Goal: Find specific page/section: Find specific page/section

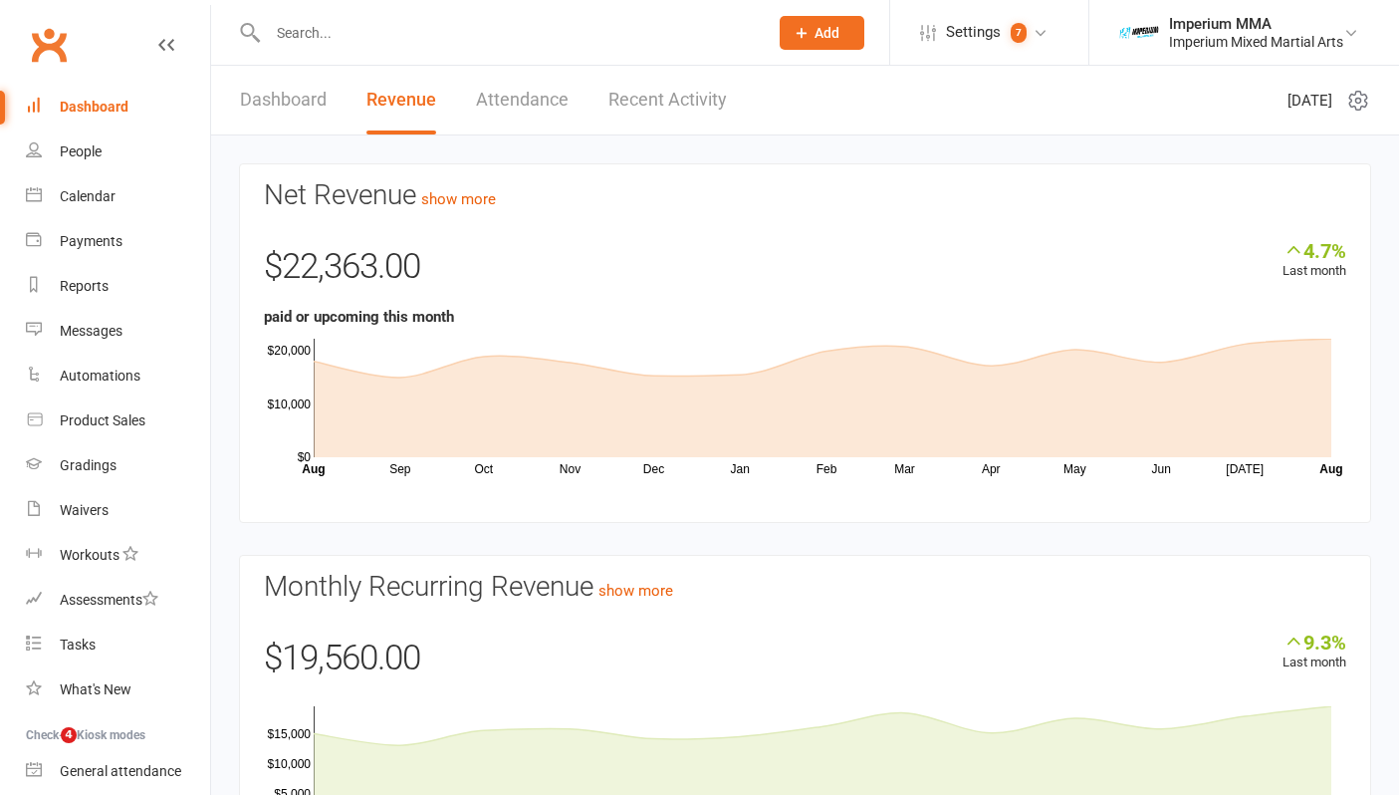
click at [413, 34] on input "text" at bounding box center [508, 33] width 492 height 28
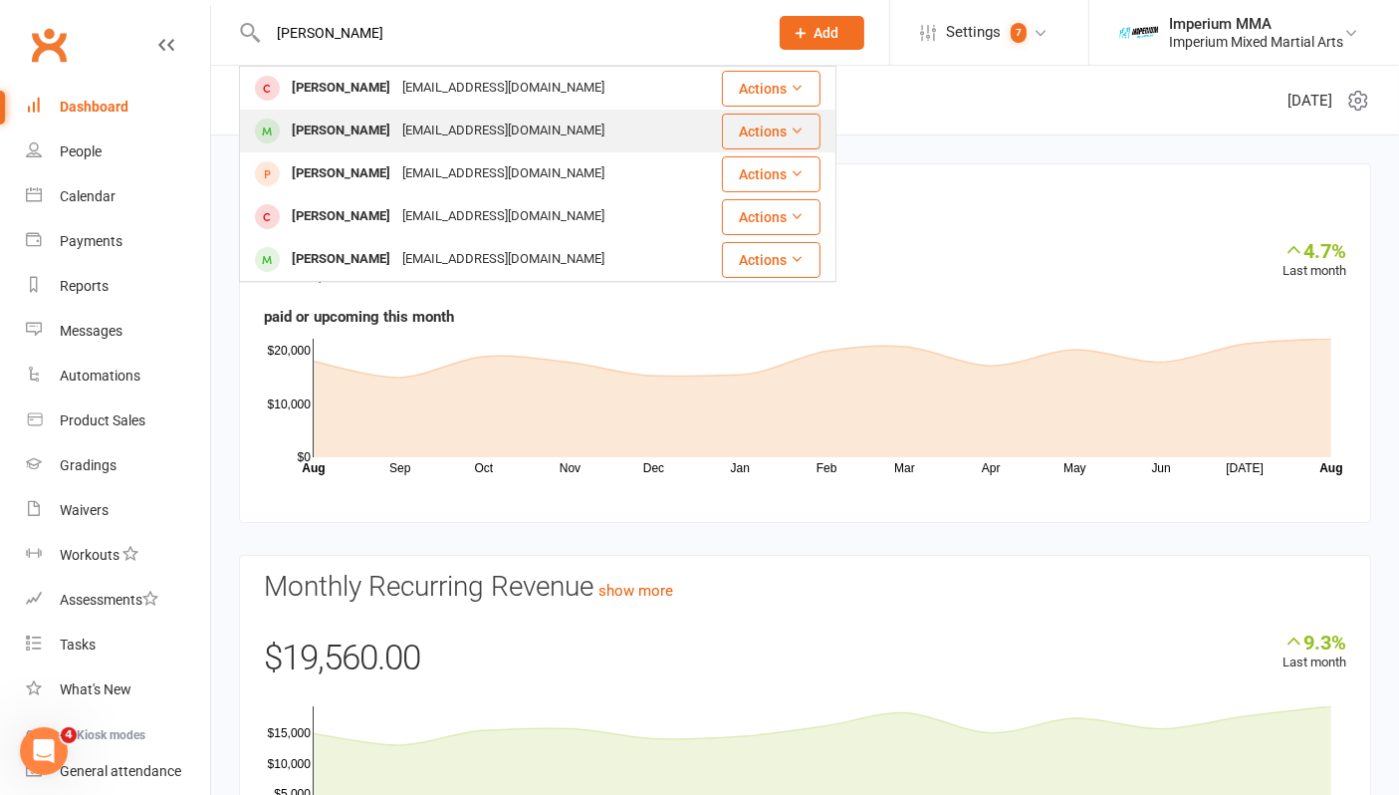
type input "[PERSON_NAME]"
click at [324, 119] on div "[PERSON_NAME]" at bounding box center [341, 131] width 111 height 29
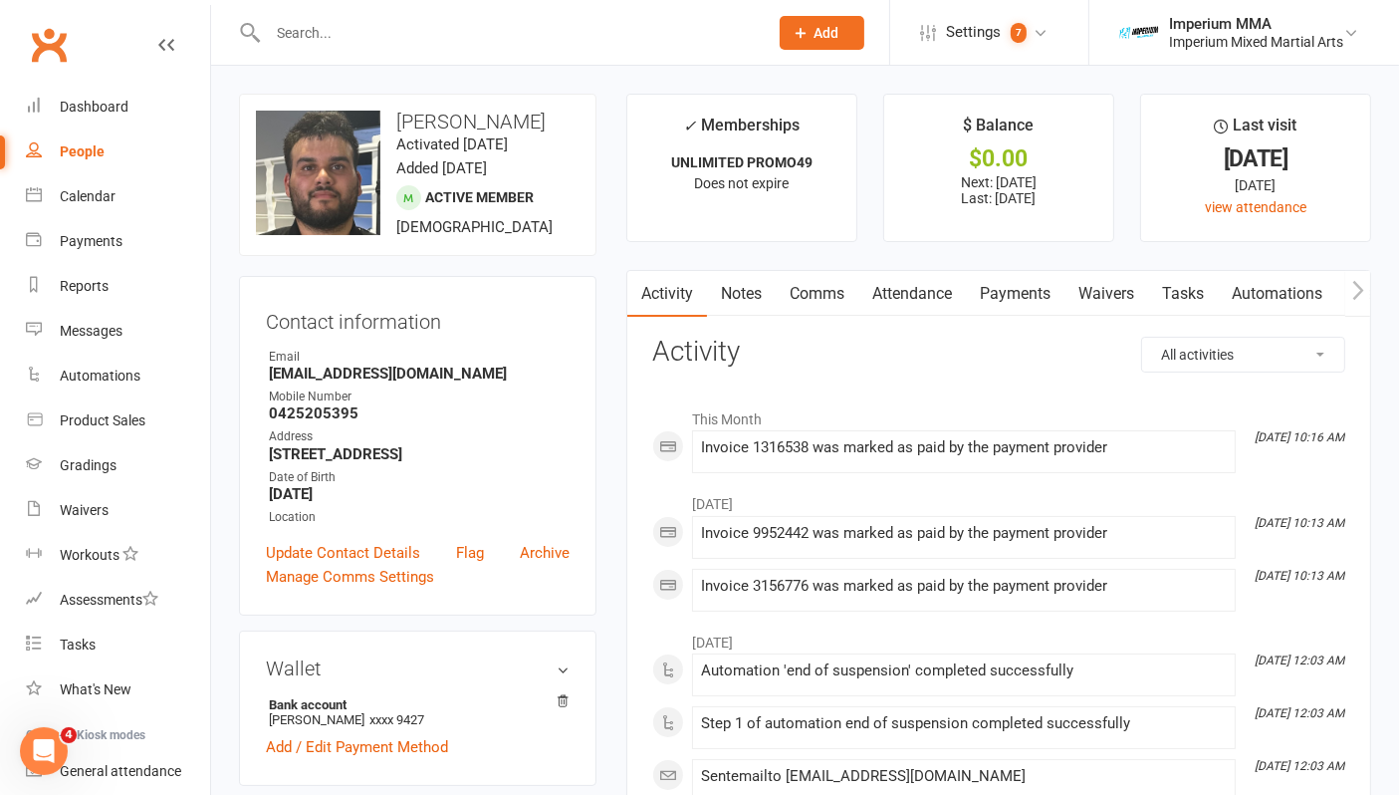
drag, startPoint x: 325, startPoint y: 117, endPoint x: 110, endPoint y: 0, distance: 244.7
drag, startPoint x: 110, startPoint y: 0, endPoint x: 394, endPoint y: 42, distance: 287.9
click at [417, 19] on div at bounding box center [496, 32] width 515 height 65
click at [403, 16] on div at bounding box center [496, 32] width 515 height 65
click at [401, 30] on input "text" at bounding box center [508, 33] width 492 height 28
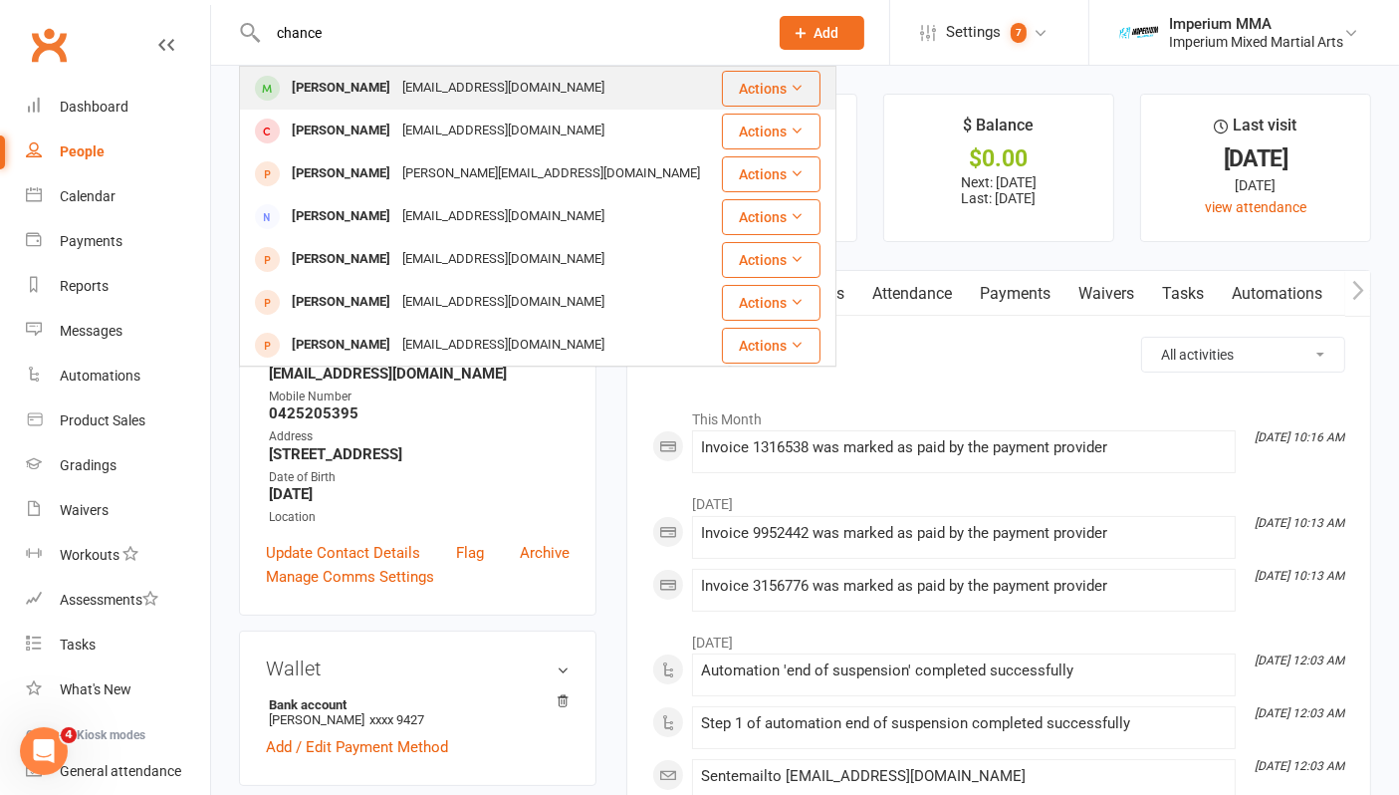
type input "chance"
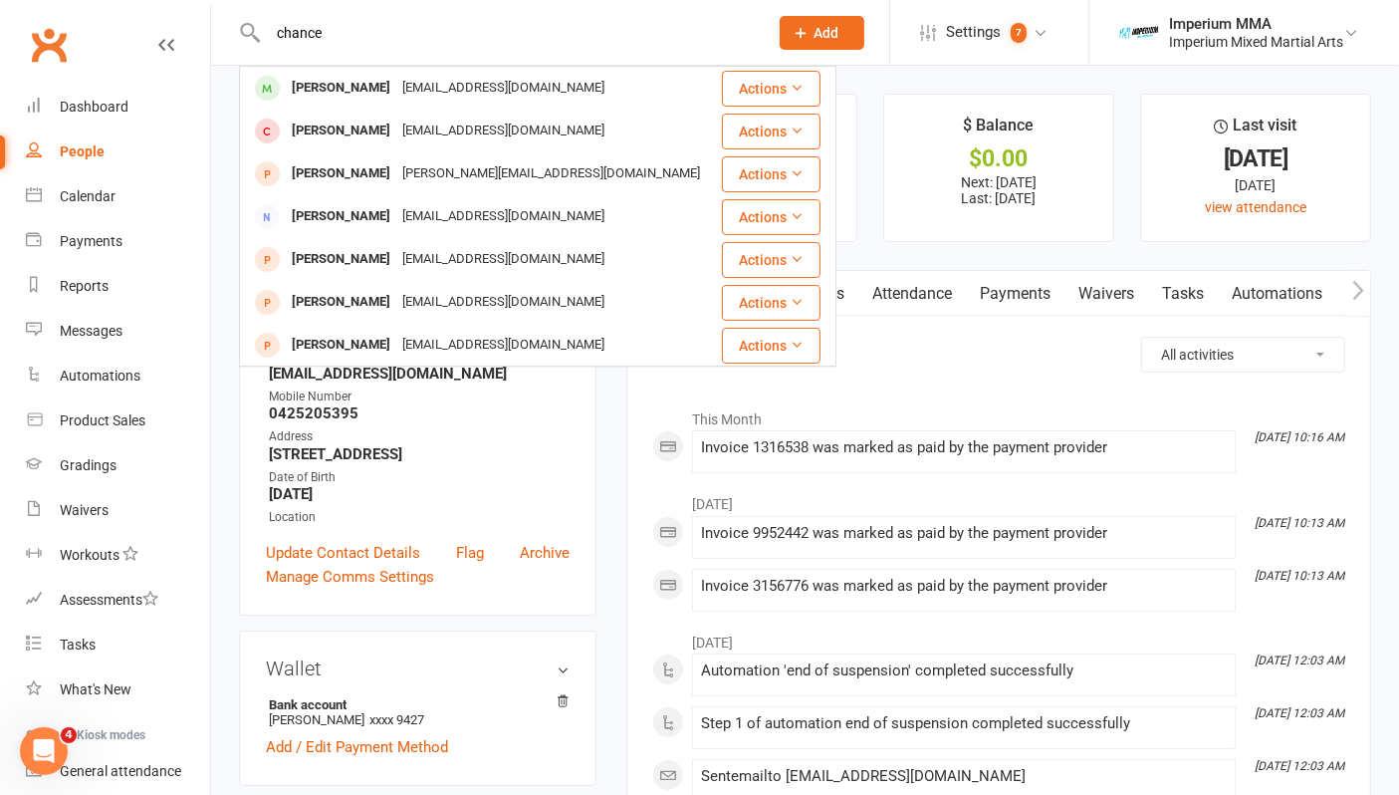
click at [360, 87] on div "[PERSON_NAME]" at bounding box center [341, 88] width 111 height 29
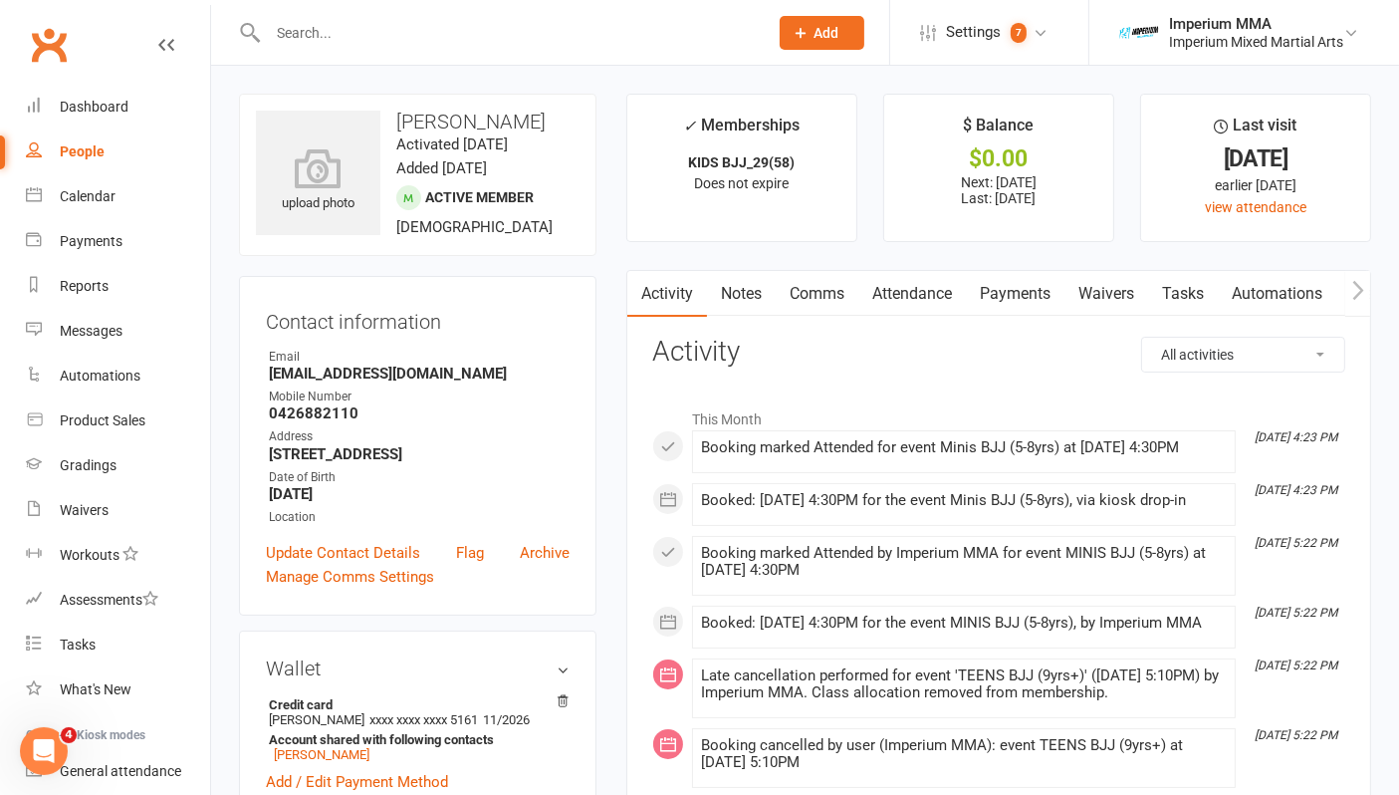
click at [1021, 295] on link "Payments" at bounding box center [1015, 294] width 99 height 46
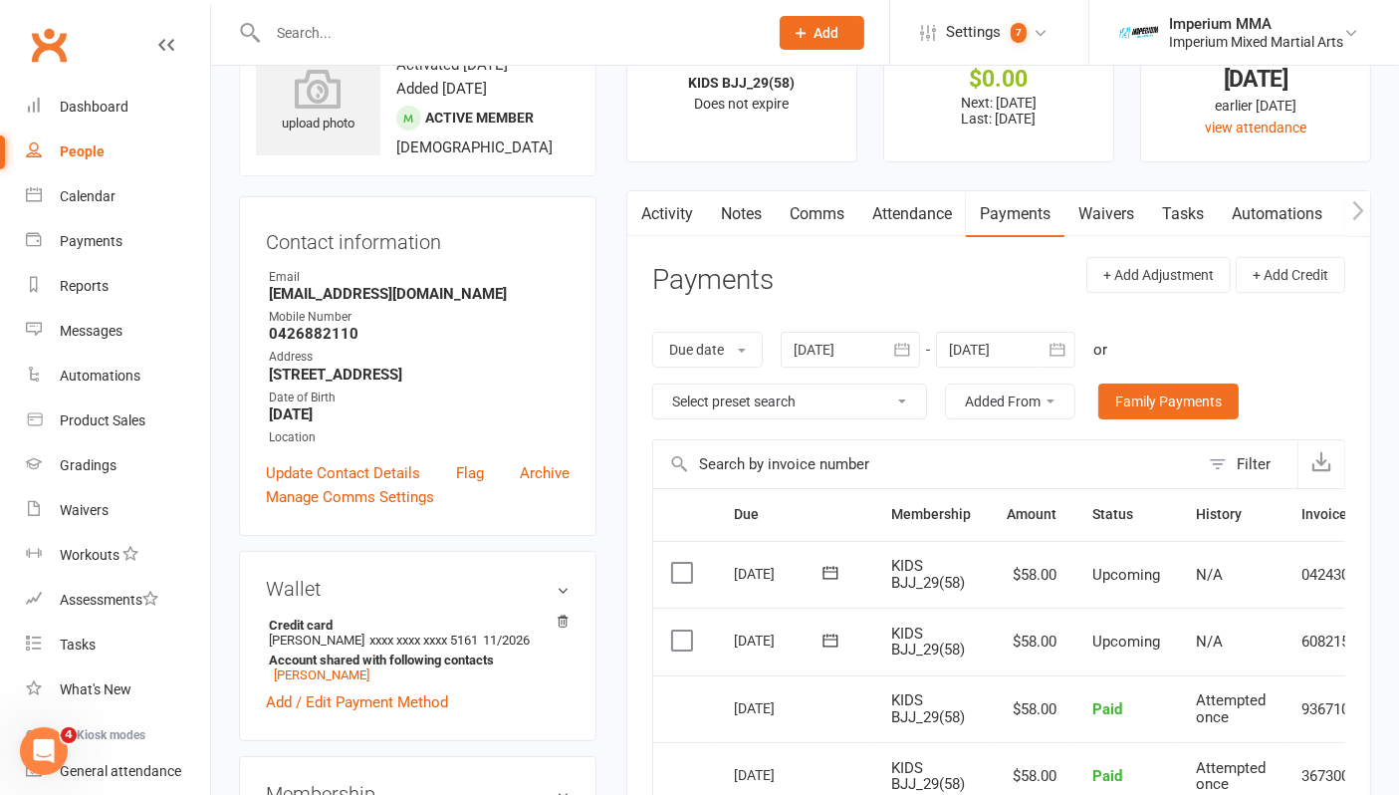
scroll to position [111, 0]
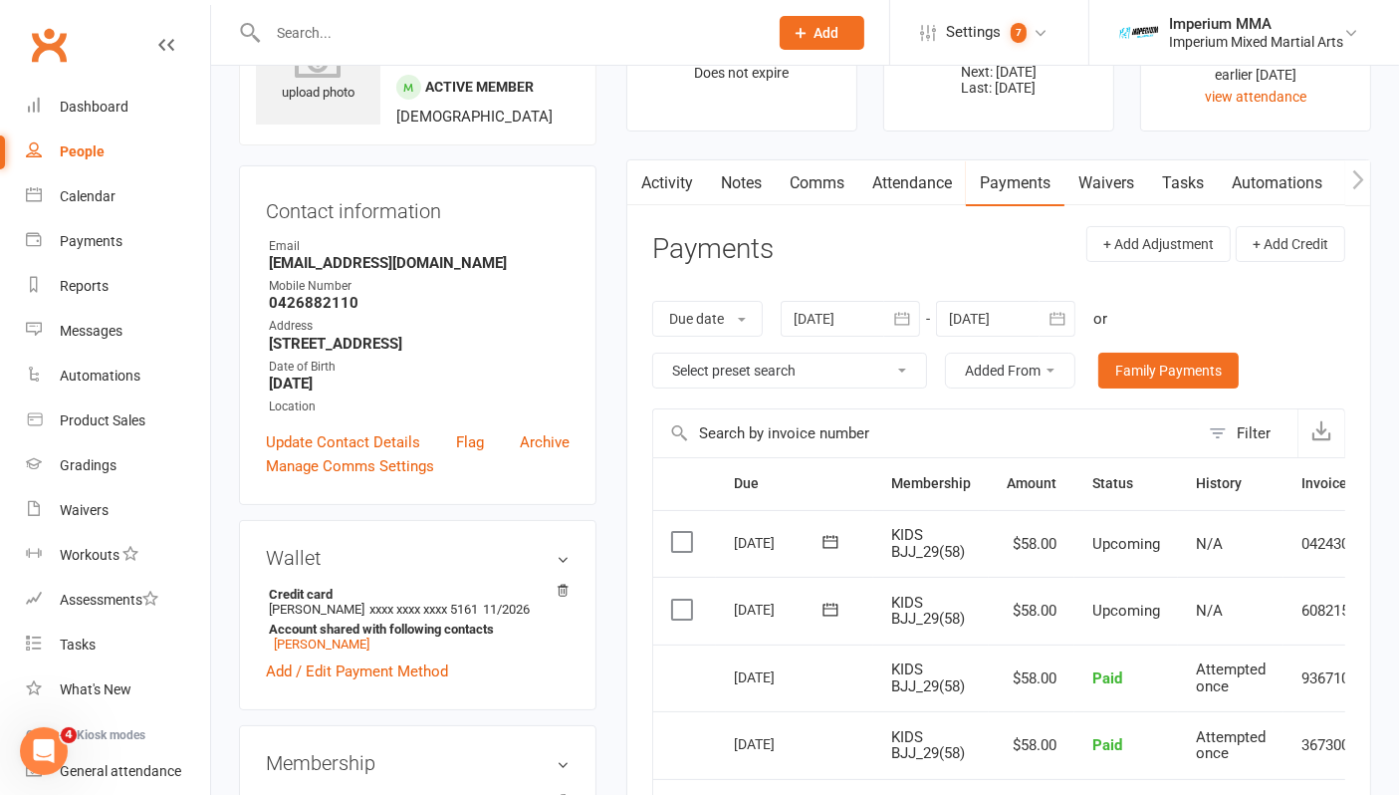
click at [1061, 319] on icon "button" at bounding box center [1058, 319] width 20 height 20
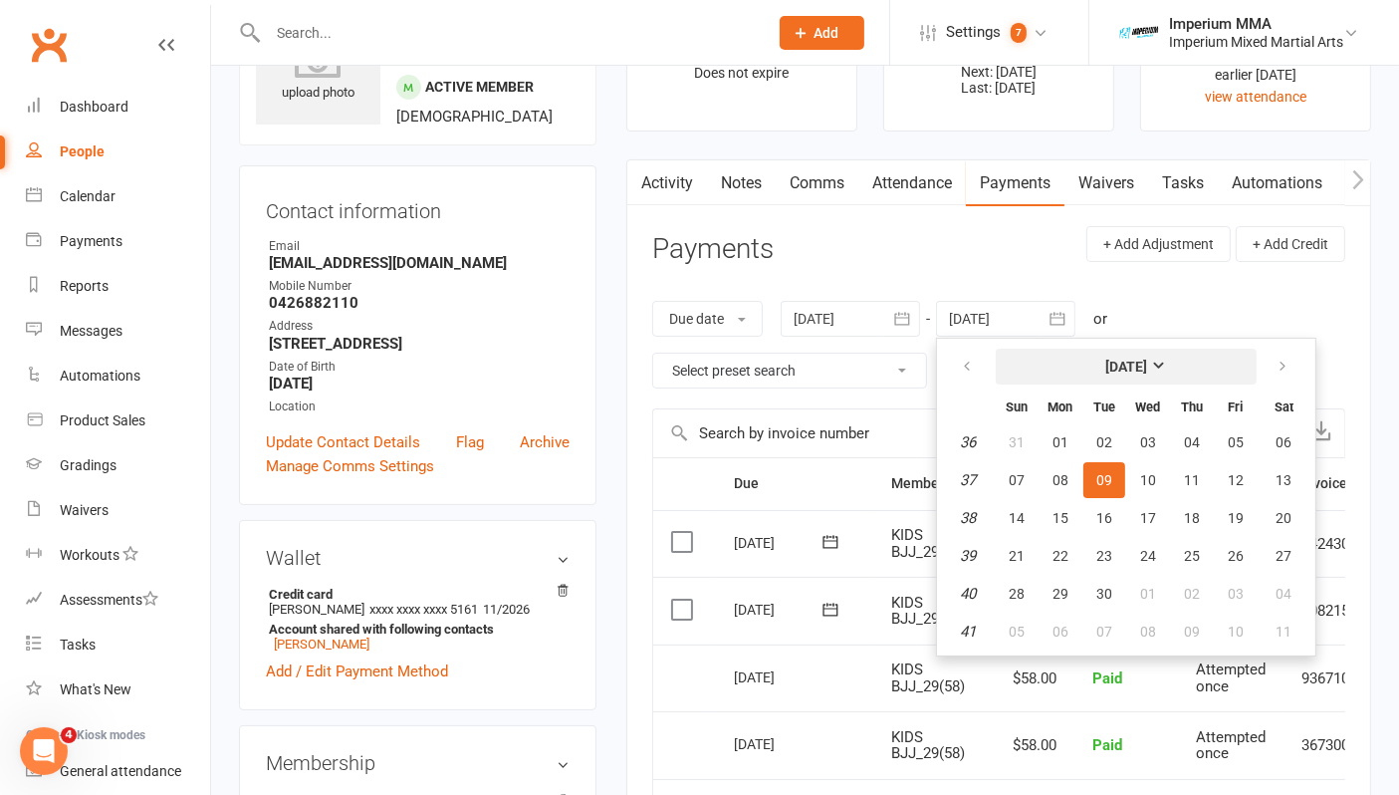
click at [1147, 362] on strong "[DATE]" at bounding box center [1127, 367] width 42 height 16
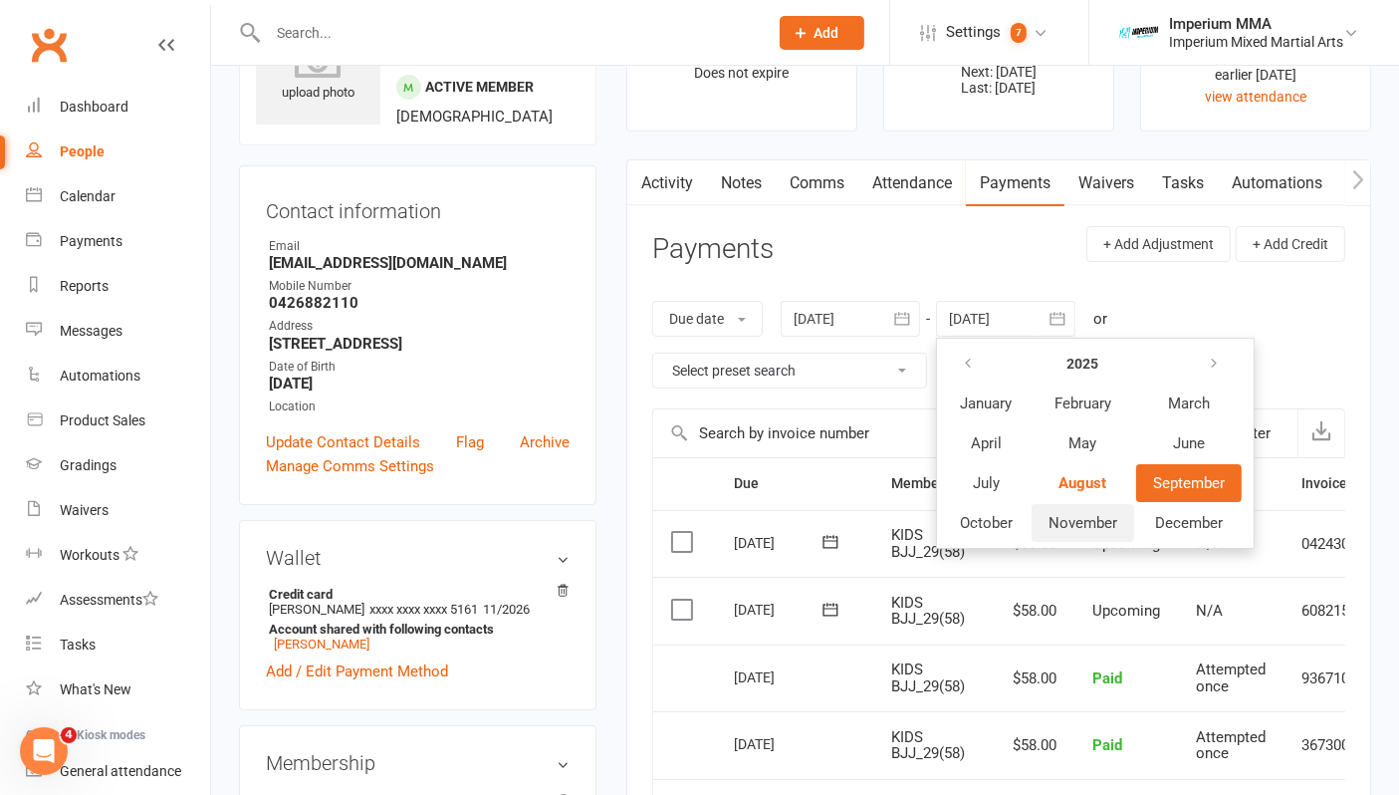
click at [1070, 526] on span "November" at bounding box center [1083, 523] width 69 height 18
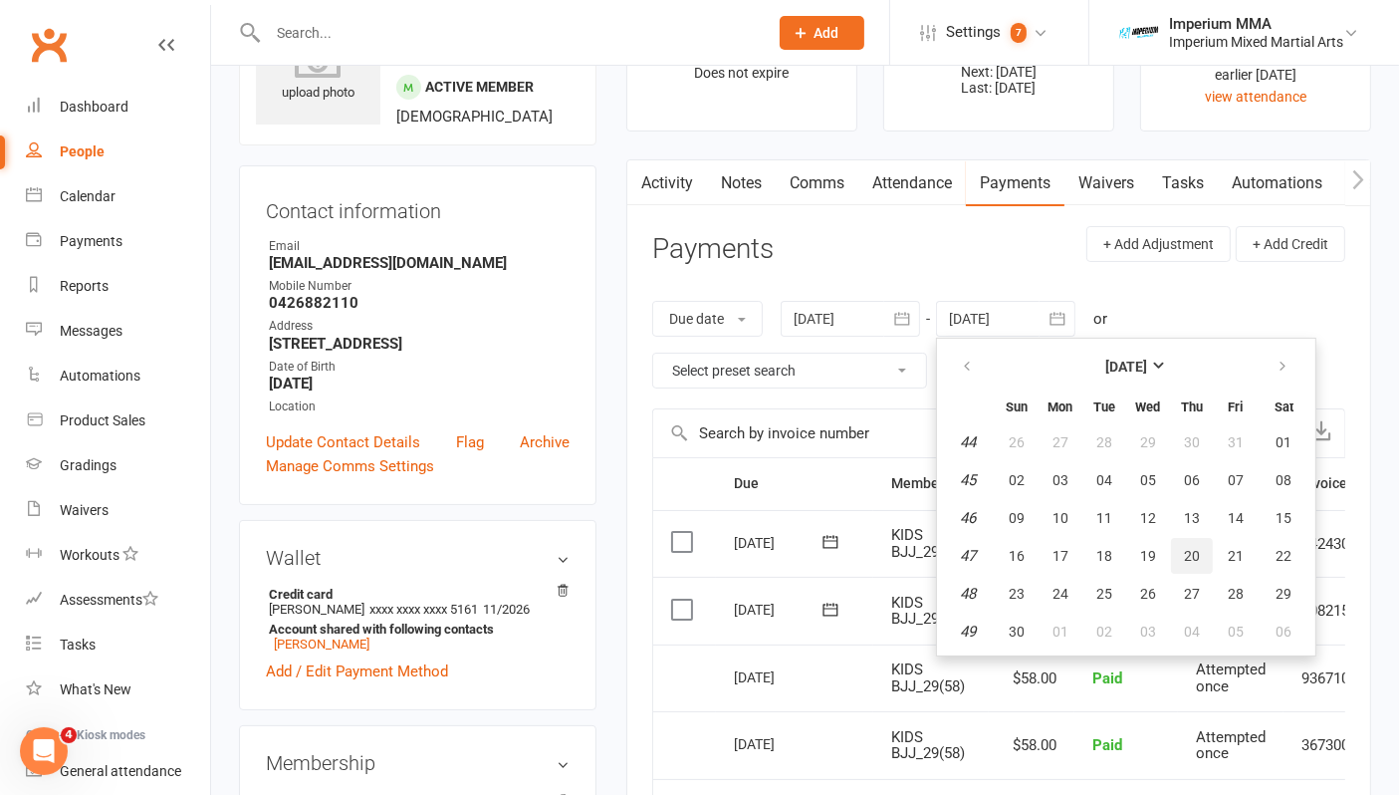
click at [1192, 552] on span "20" at bounding box center [1192, 556] width 16 height 16
type input "[DATE]"
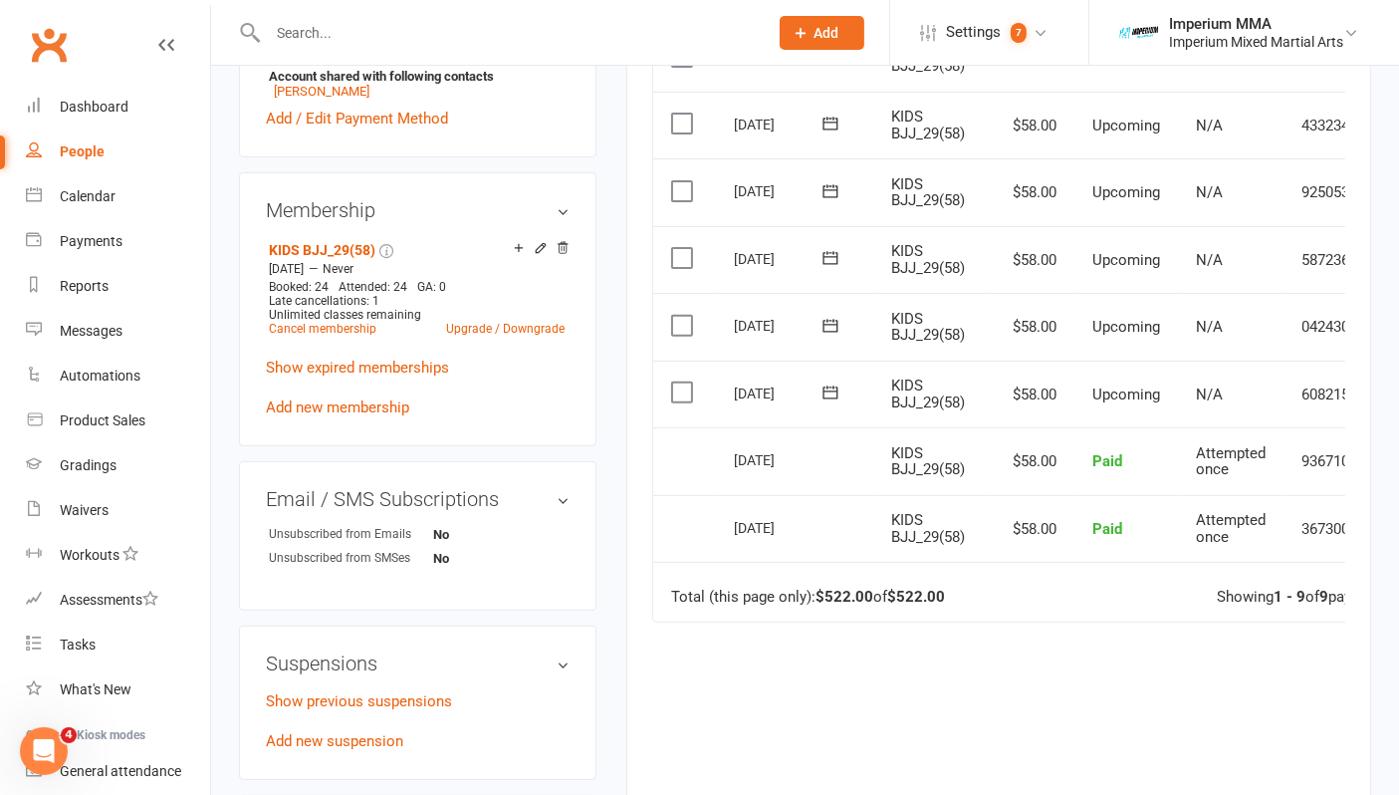
scroll to position [0, 0]
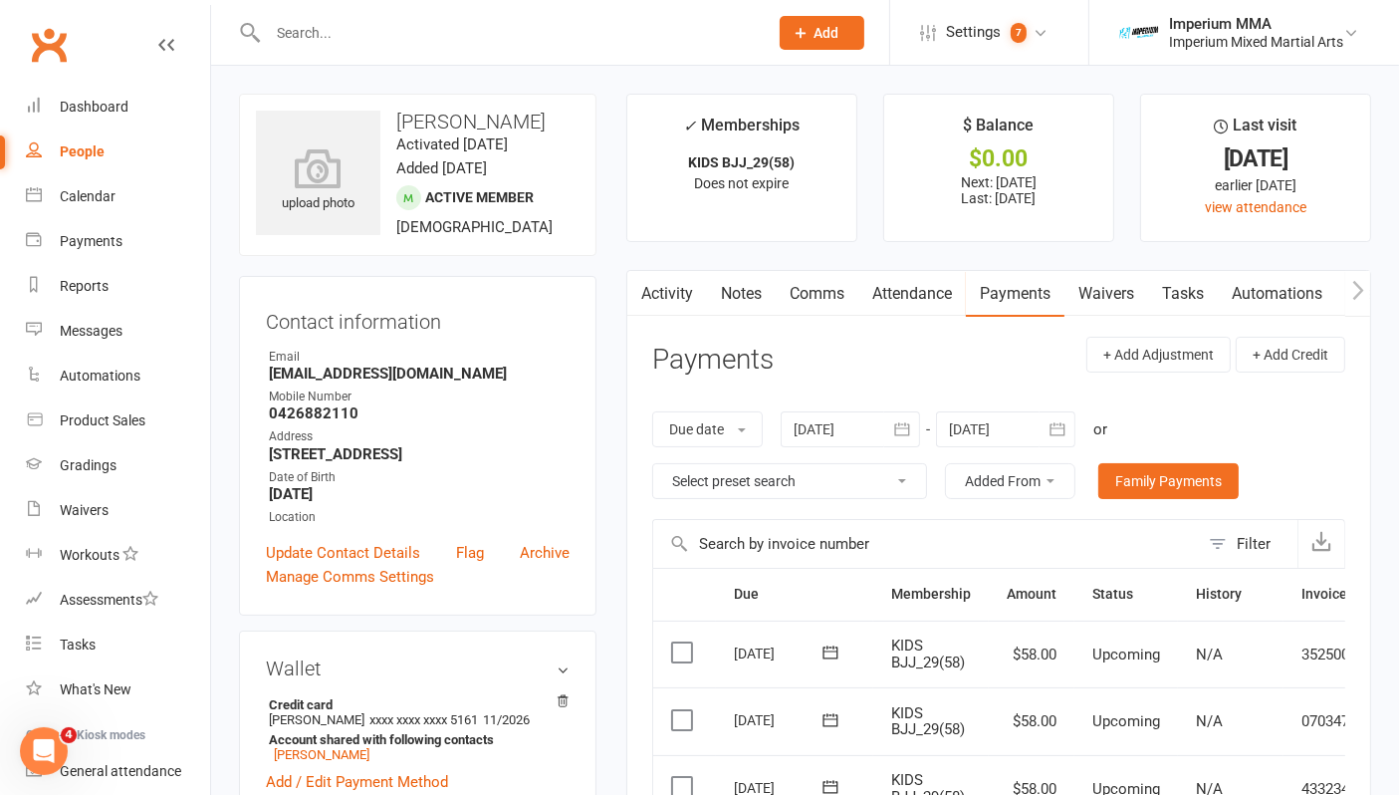
click at [893, 428] on icon "button" at bounding box center [902, 429] width 20 height 20
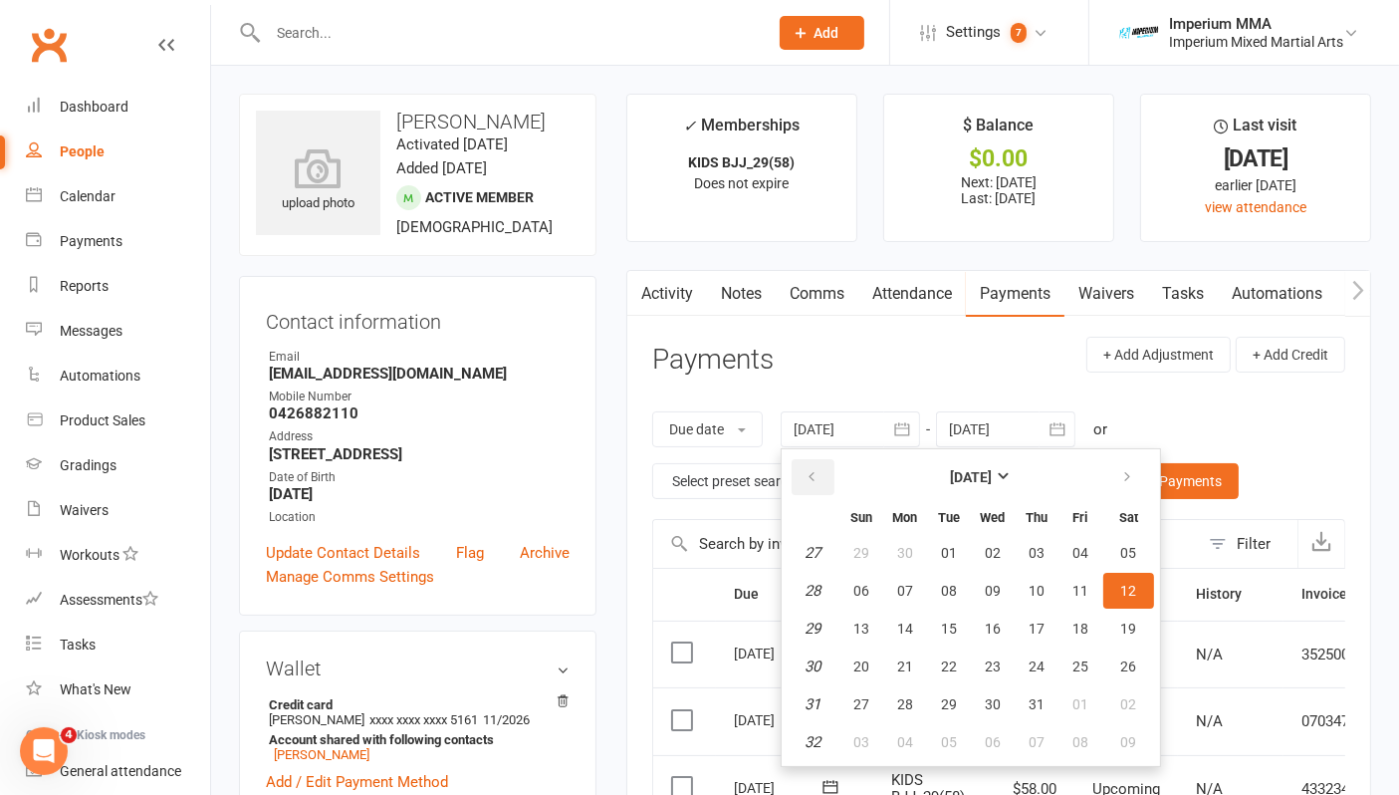
click at [806, 472] on button "button" at bounding box center [813, 477] width 43 height 36
click at [807, 472] on icon "button" at bounding box center [812, 477] width 14 height 16
drag, startPoint x: 1009, startPoint y: 687, endPoint x: 1021, endPoint y: 676, distance: 16.2
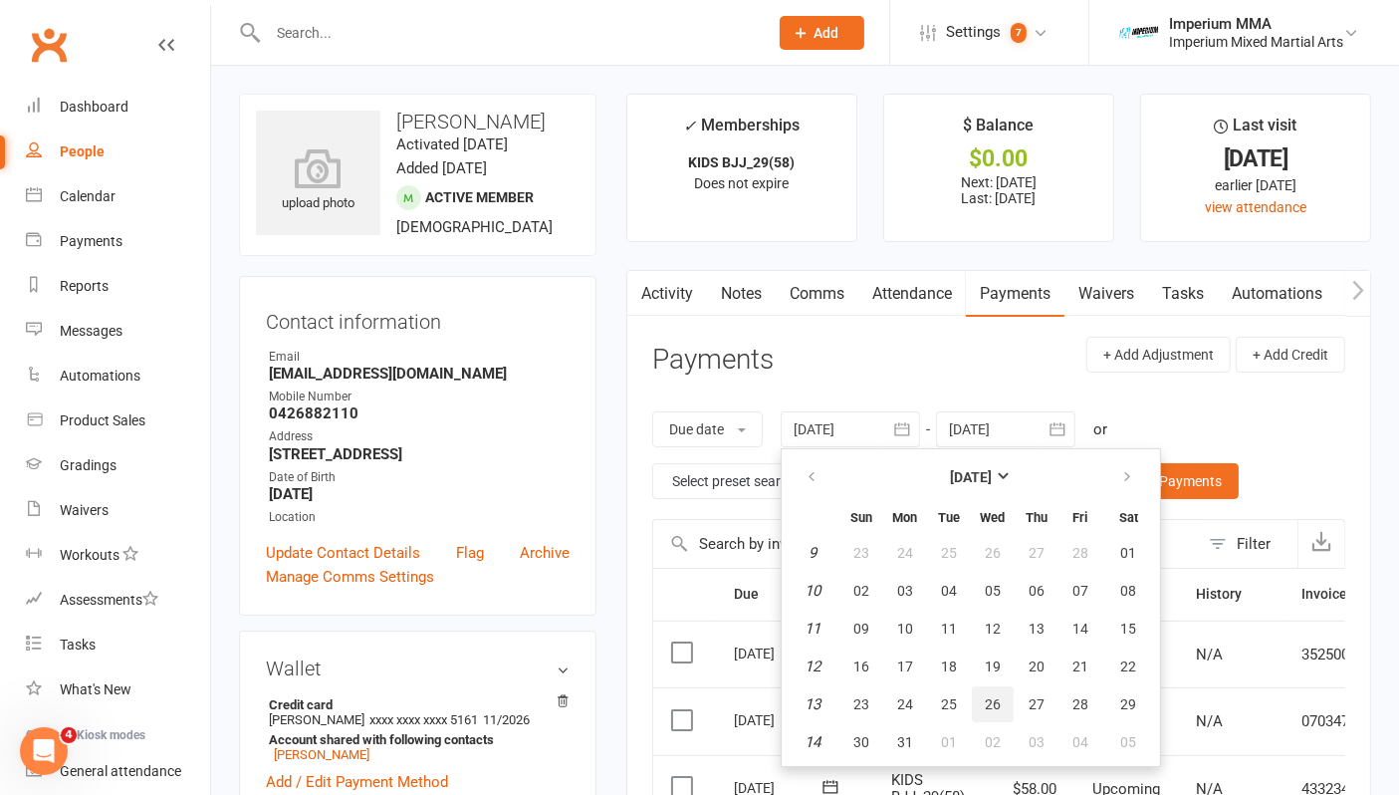
click at [1010, 687] on button "26" at bounding box center [993, 704] width 42 height 36
type input "[DATE]"
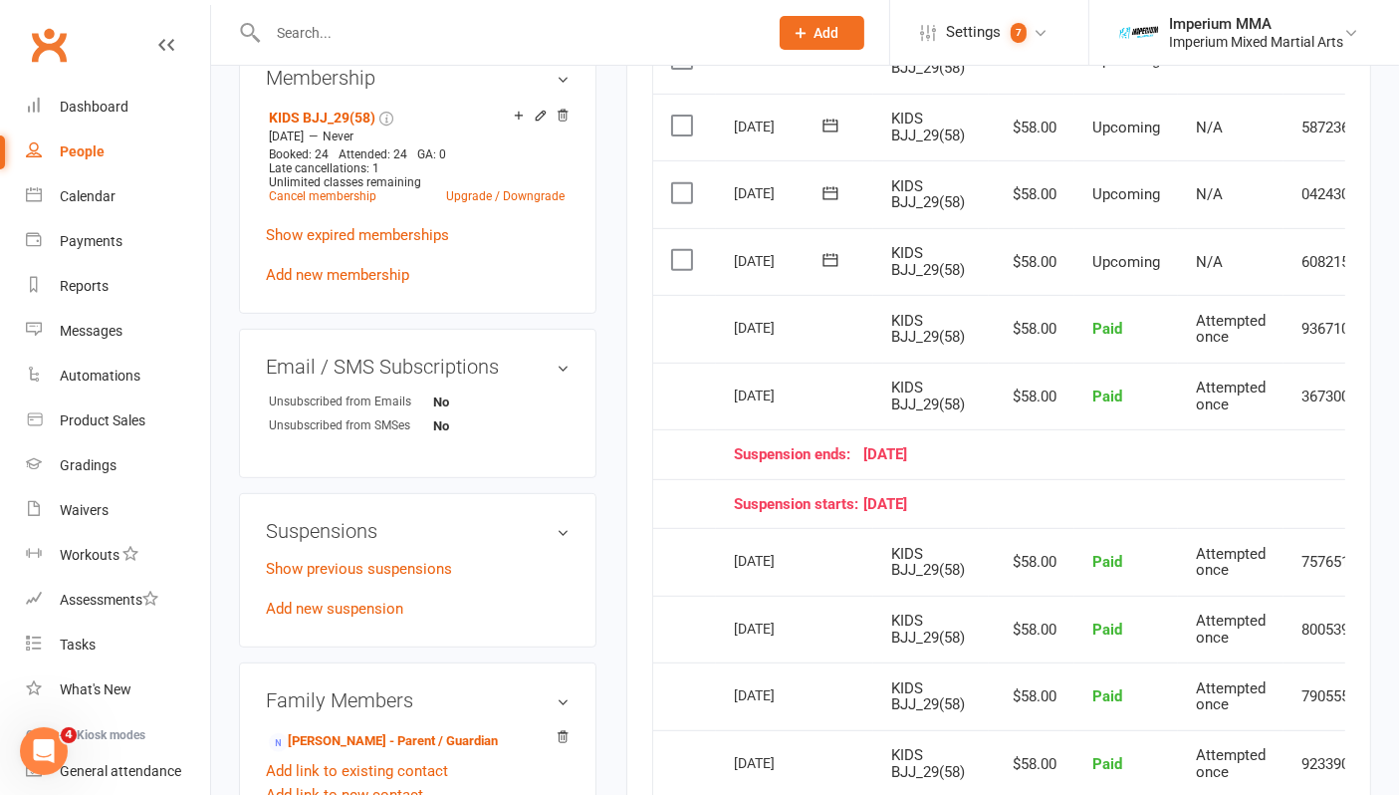
scroll to position [774, 0]
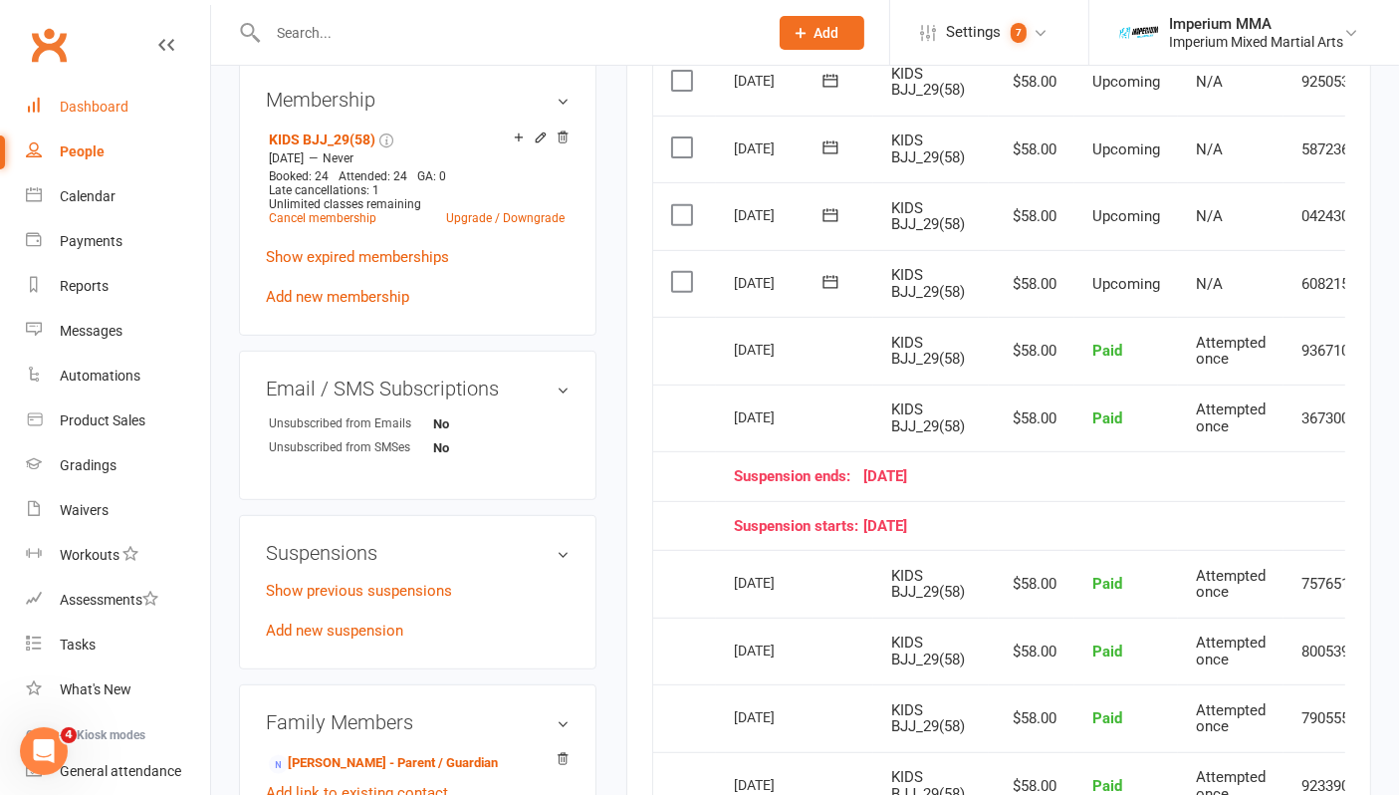
click at [88, 114] on div "Dashboard" at bounding box center [94, 107] width 69 height 16
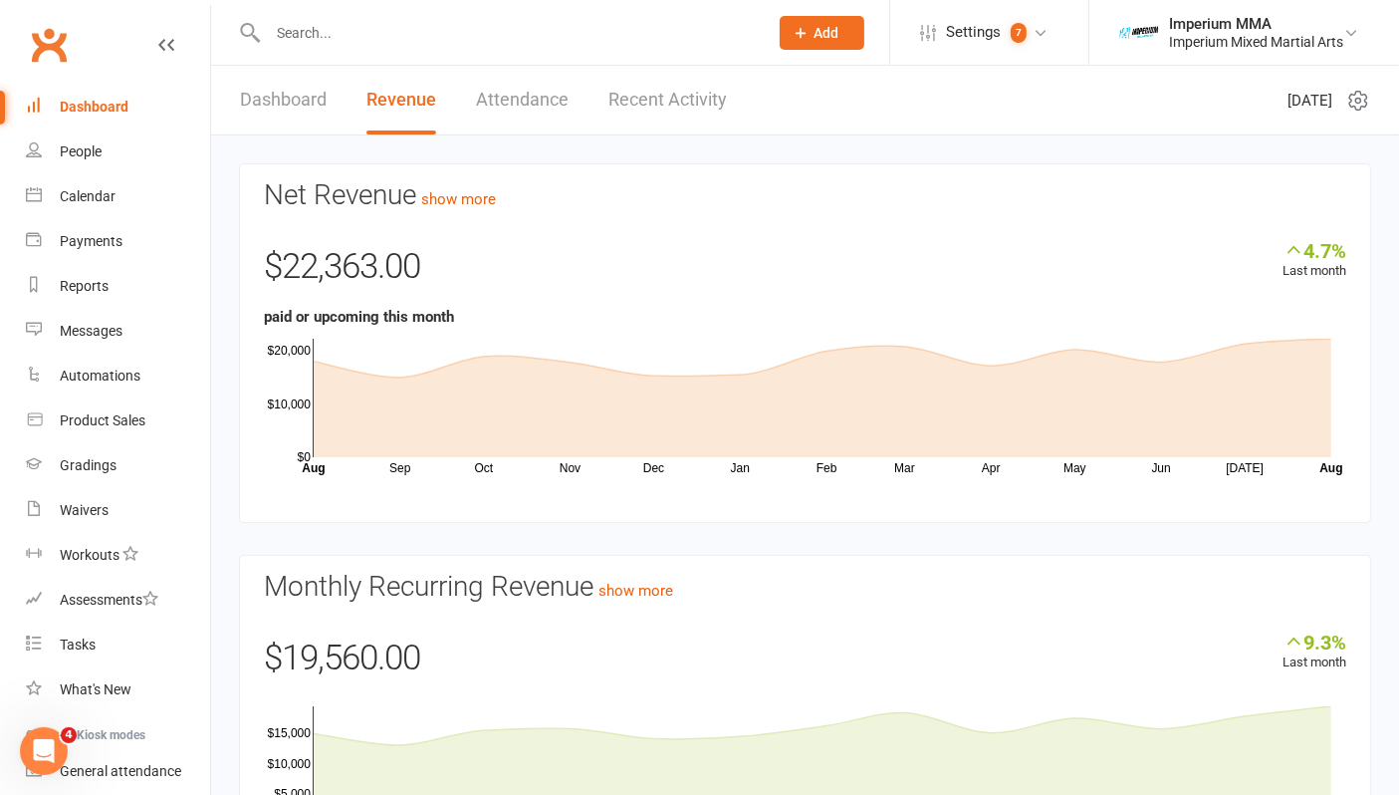
click at [98, 105] on div "Dashboard" at bounding box center [94, 107] width 69 height 16
click at [400, 32] on input "text" at bounding box center [508, 33] width 492 height 28
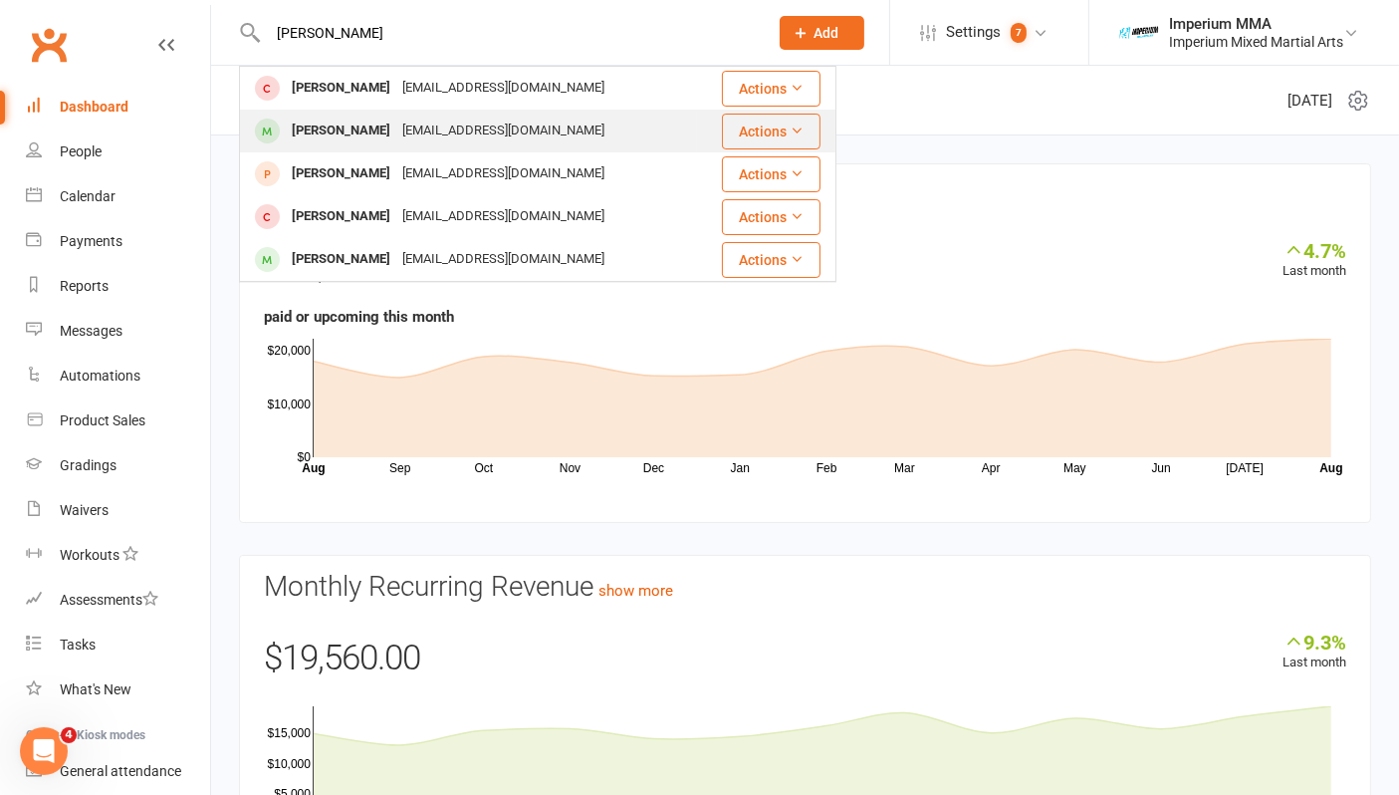
type input "[PERSON_NAME]"
click at [348, 144] on div "[PERSON_NAME]" at bounding box center [341, 131] width 111 height 29
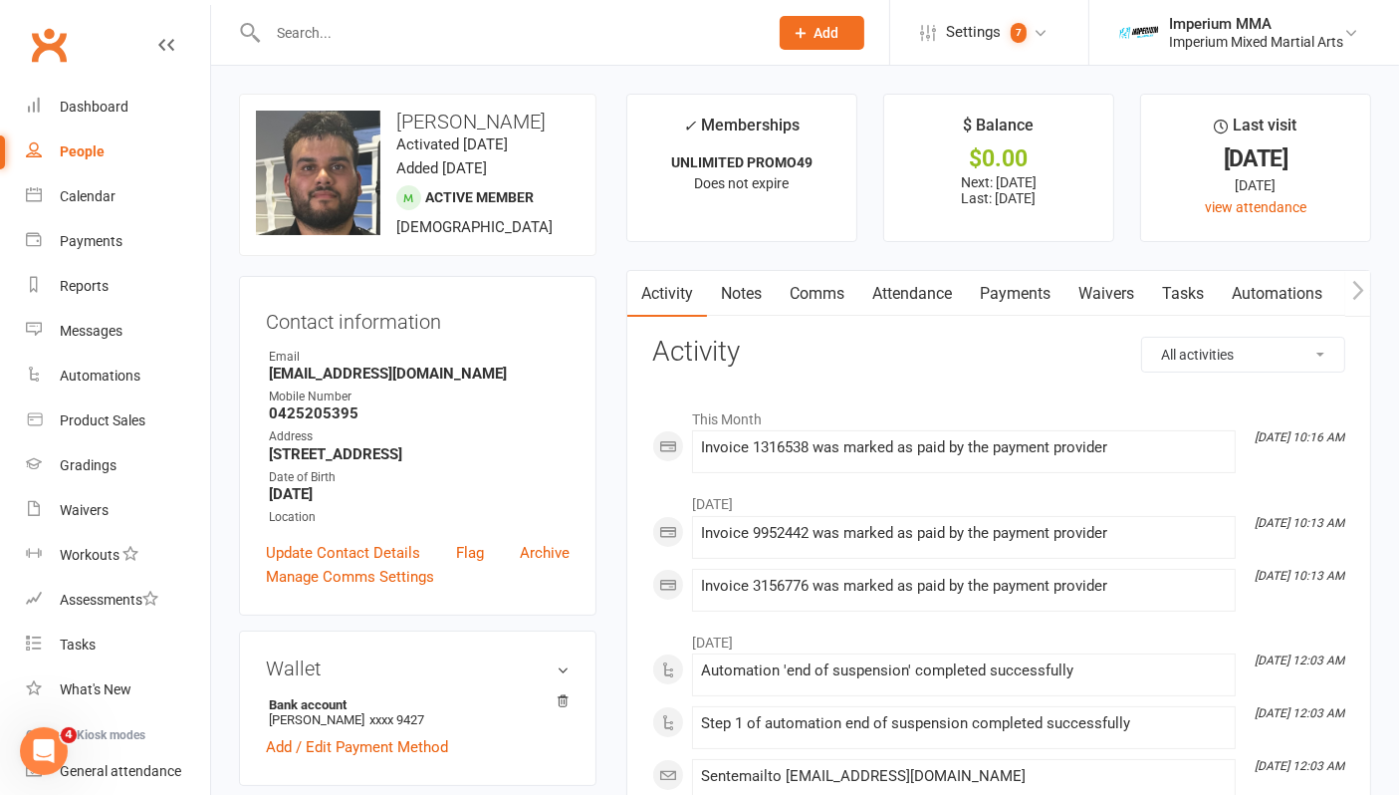
drag, startPoint x: 896, startPoint y: 301, endPoint x: 967, endPoint y: 301, distance: 70.7
click at [895, 302] on link "Attendance" at bounding box center [913, 294] width 108 height 46
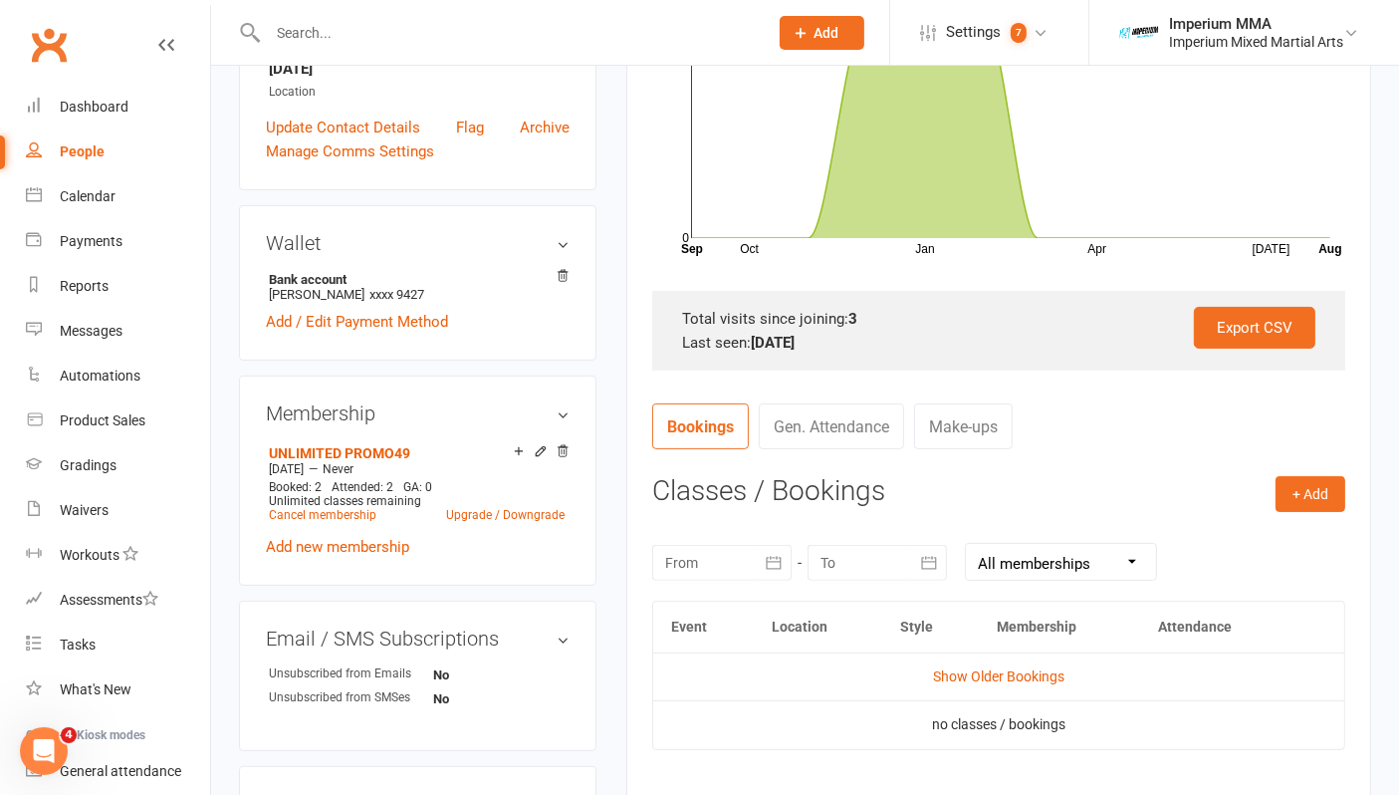
scroll to position [442, 0]
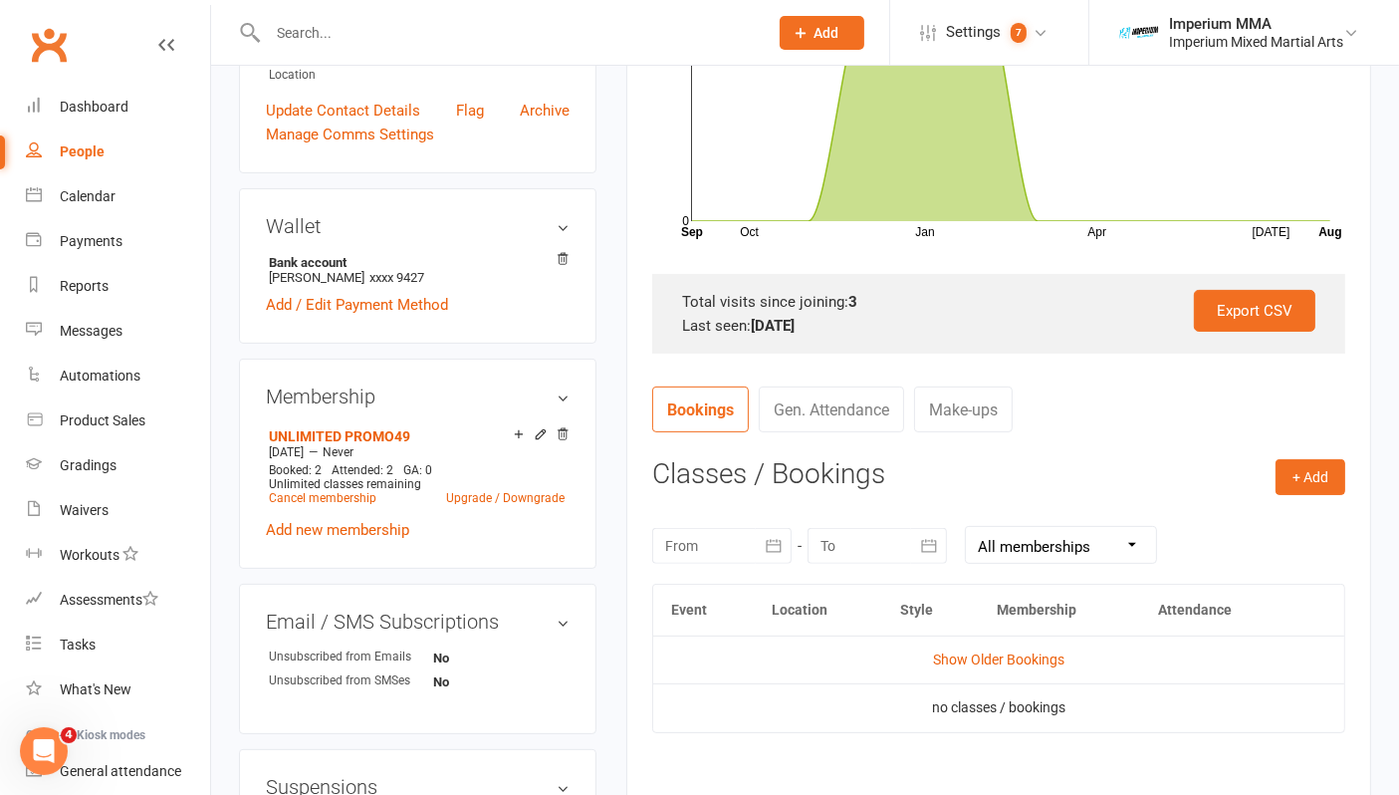
click at [973, 644] on td "Show Older Bookings" at bounding box center [998, 659] width 691 height 48
click at [970, 659] on link "Show Older Bookings" at bounding box center [998, 659] width 131 height 16
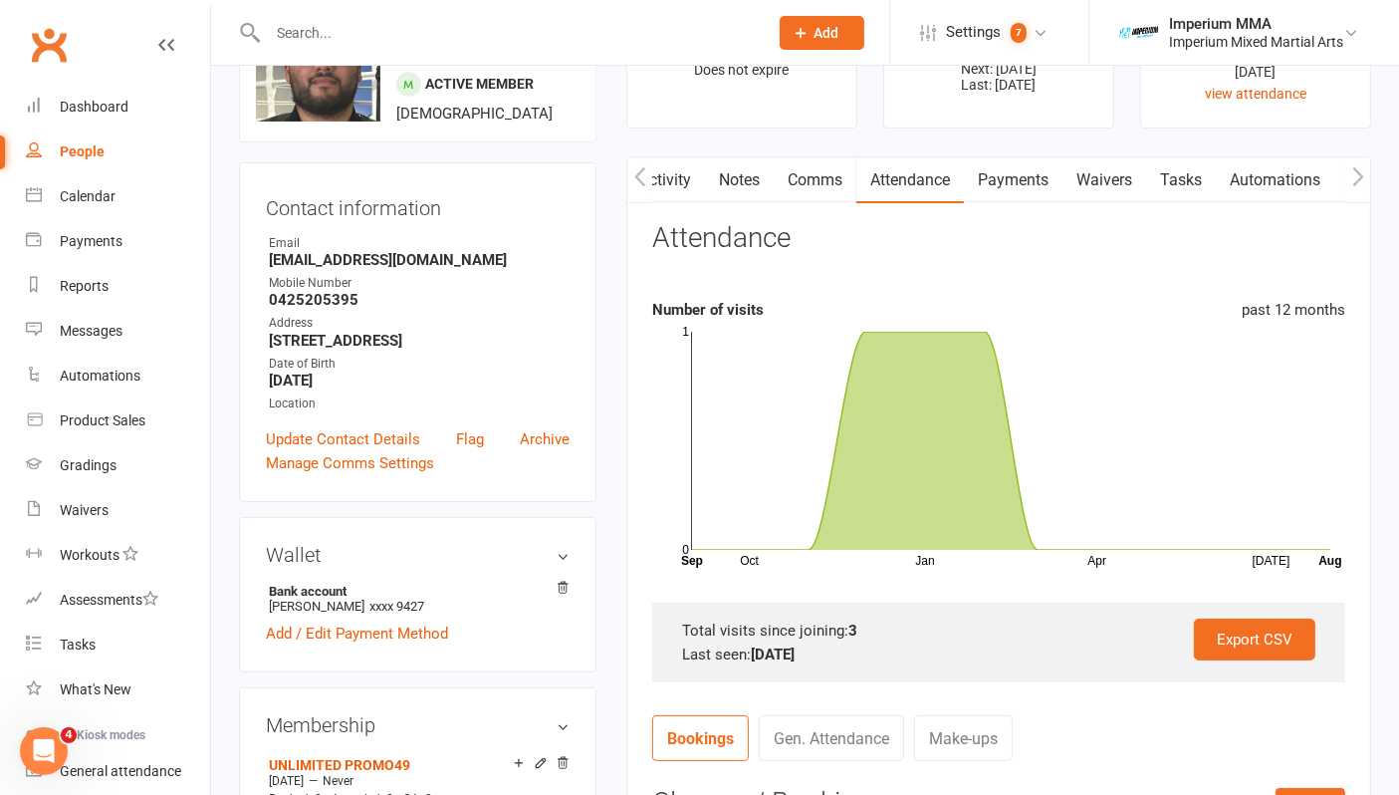
scroll to position [0, 0]
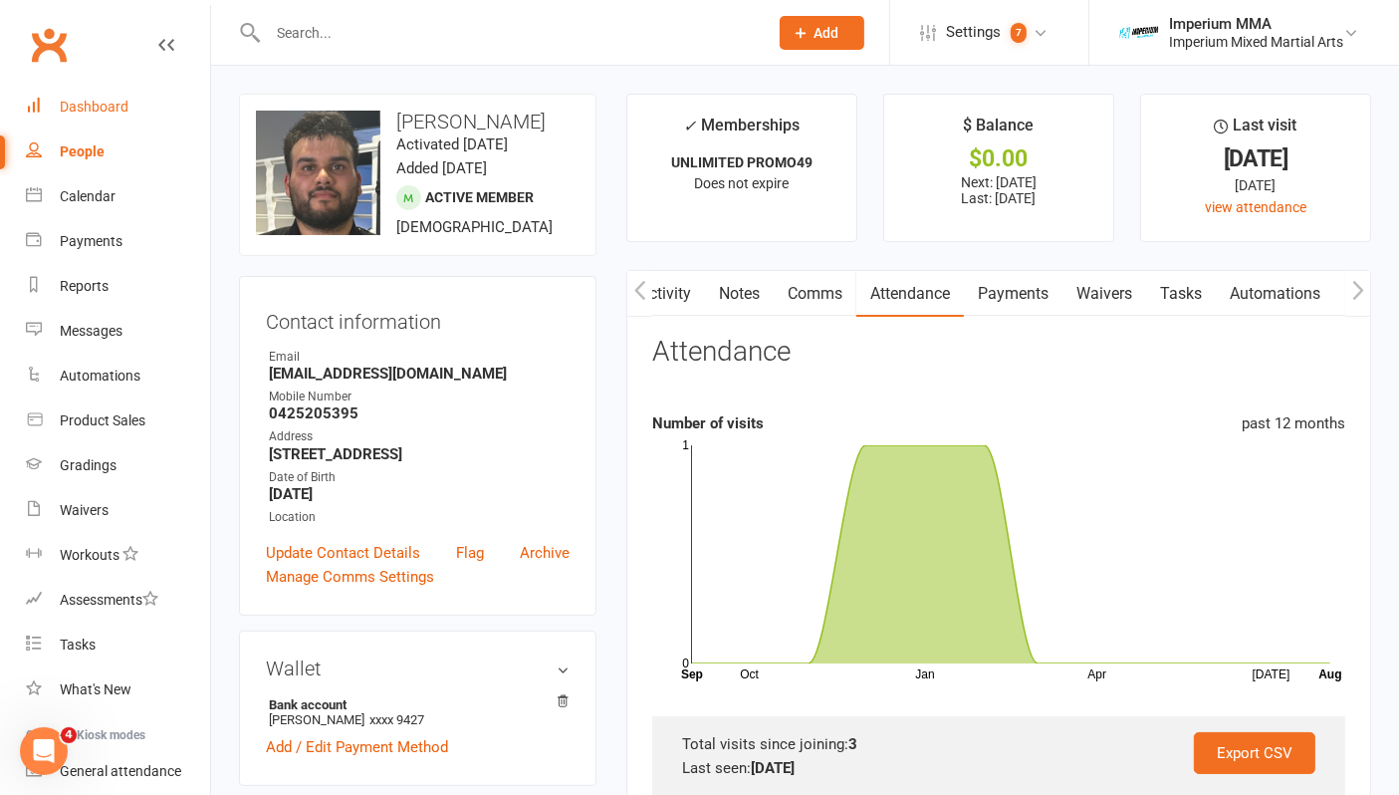
click at [52, 105] on link "Dashboard" at bounding box center [118, 107] width 184 height 45
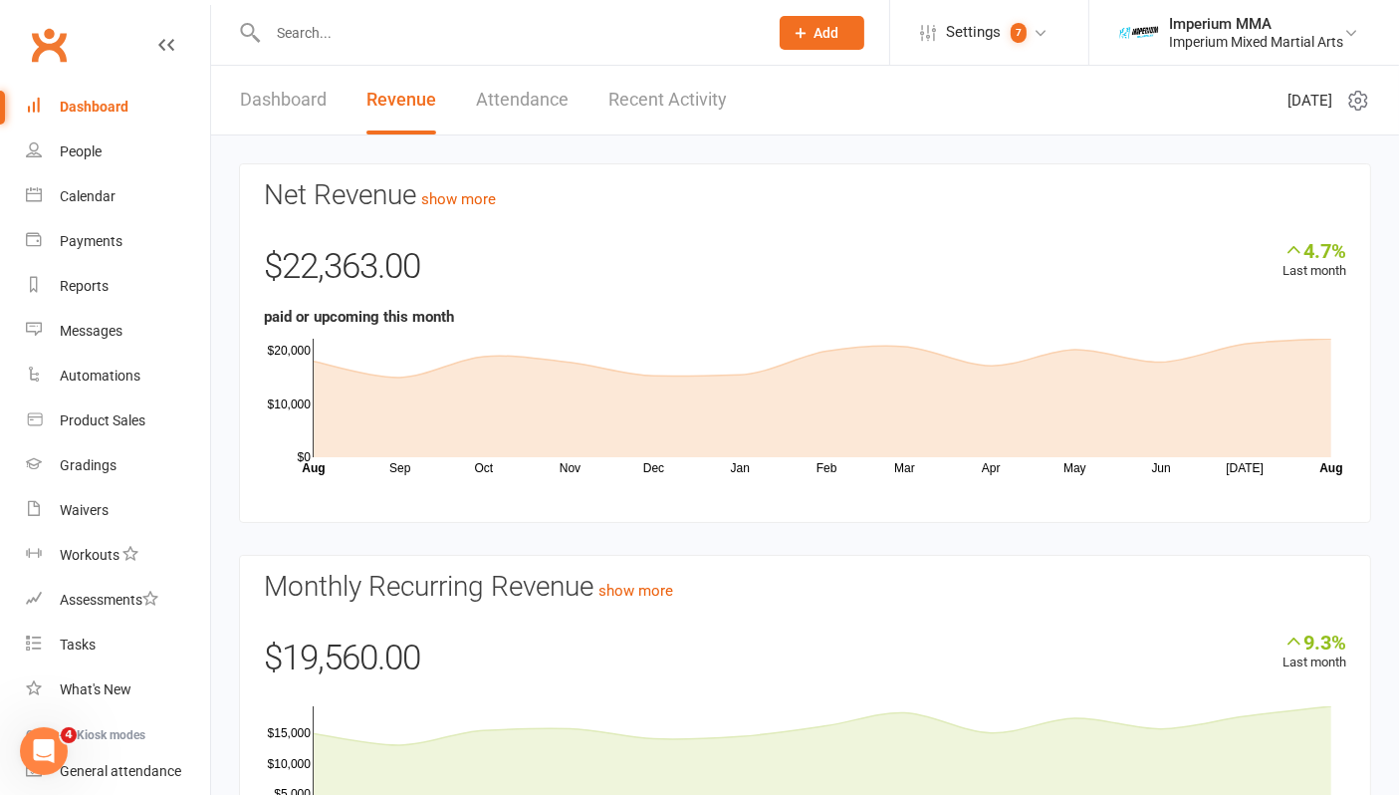
click at [349, 35] on input "text" at bounding box center [508, 33] width 492 height 28
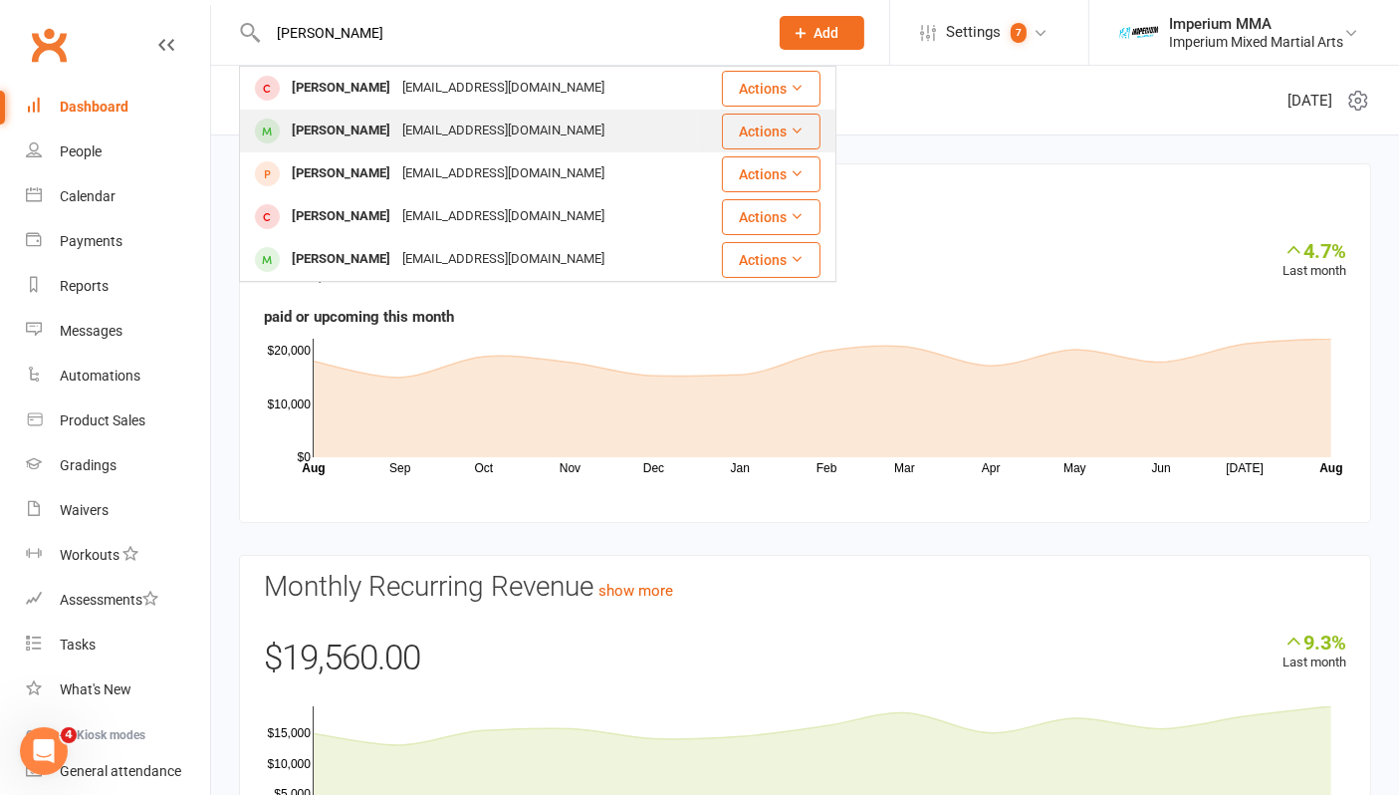
type input "[PERSON_NAME]"
click at [293, 121] on div "[PERSON_NAME]" at bounding box center [341, 131] width 111 height 29
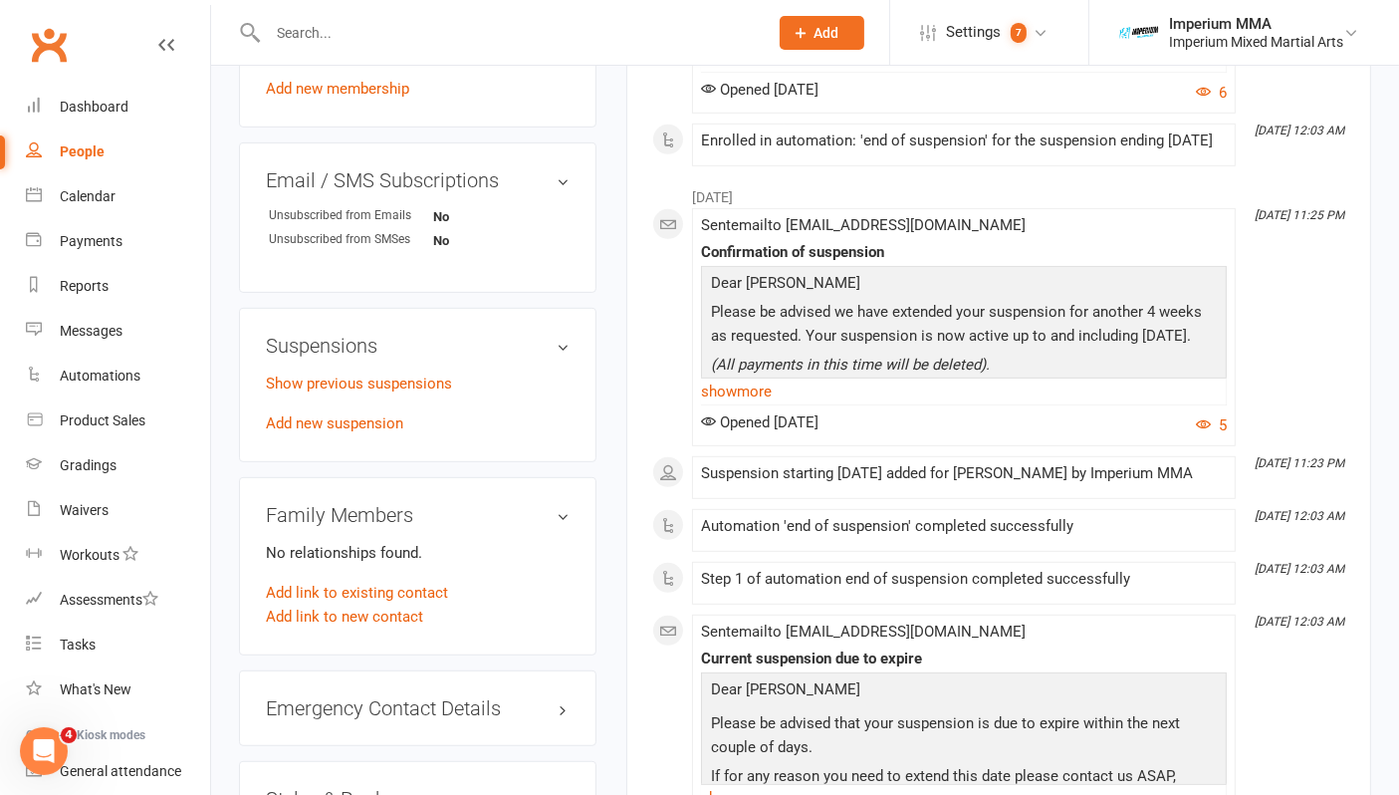
scroll to position [884, 0]
click at [380, 383] on link "Show previous suspensions" at bounding box center [359, 382] width 186 height 18
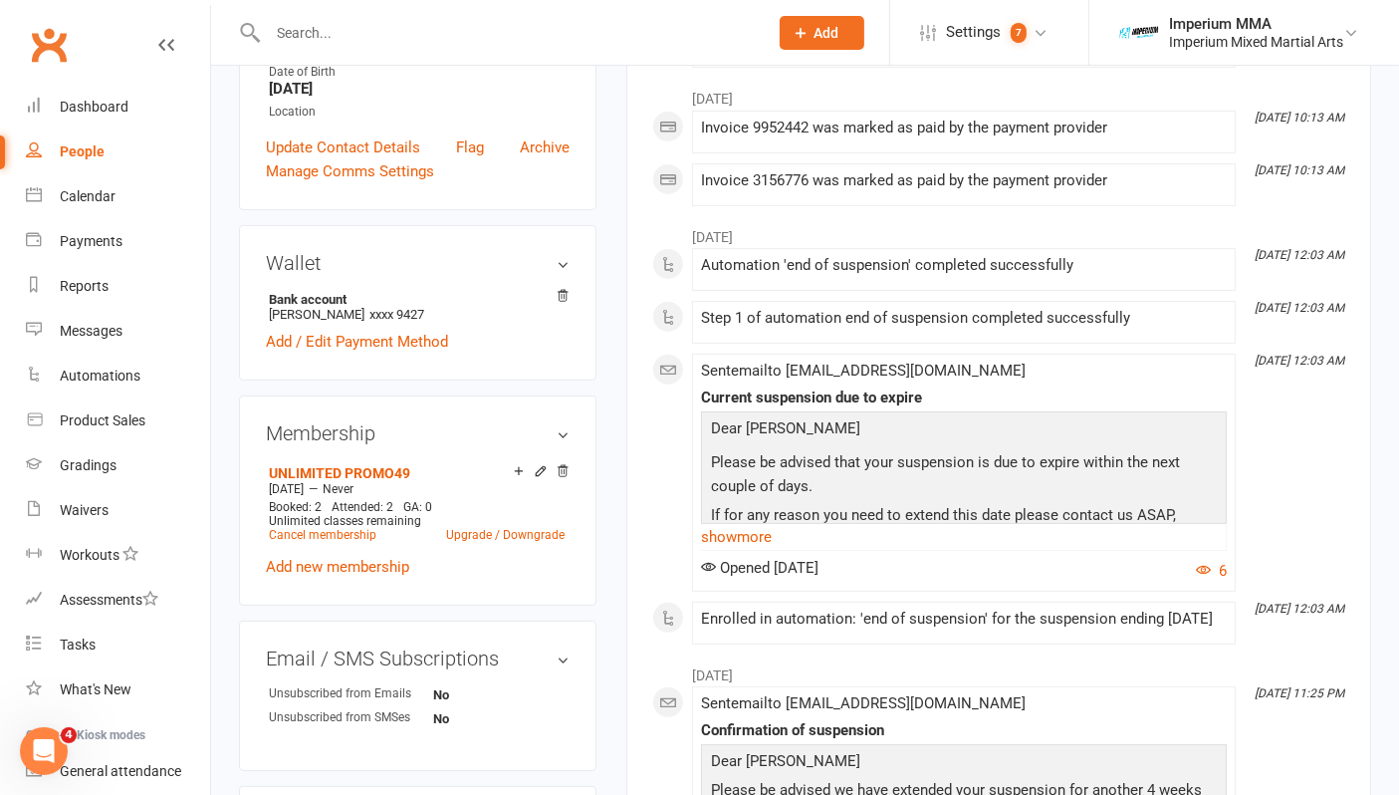
scroll to position [0, 0]
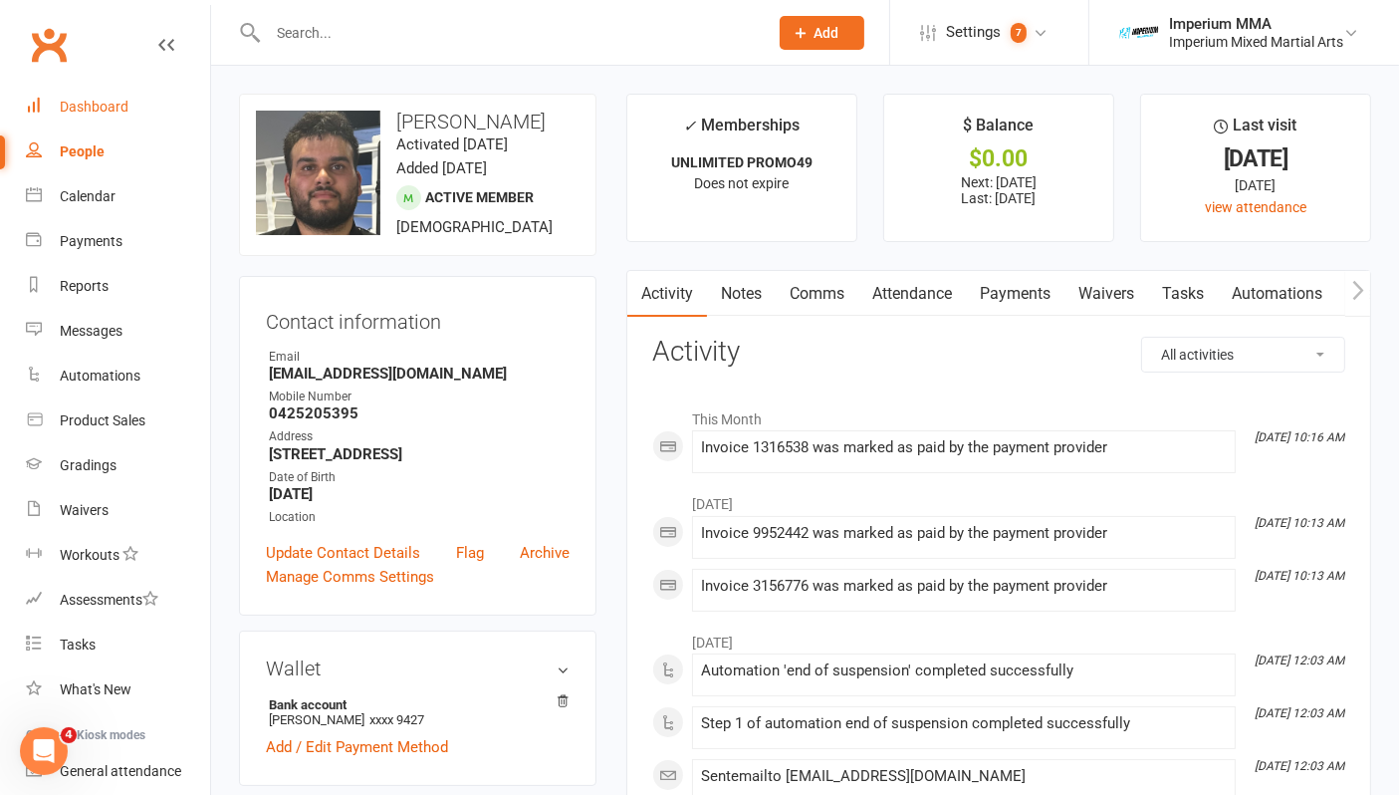
click at [88, 95] on link "Dashboard" at bounding box center [118, 107] width 184 height 45
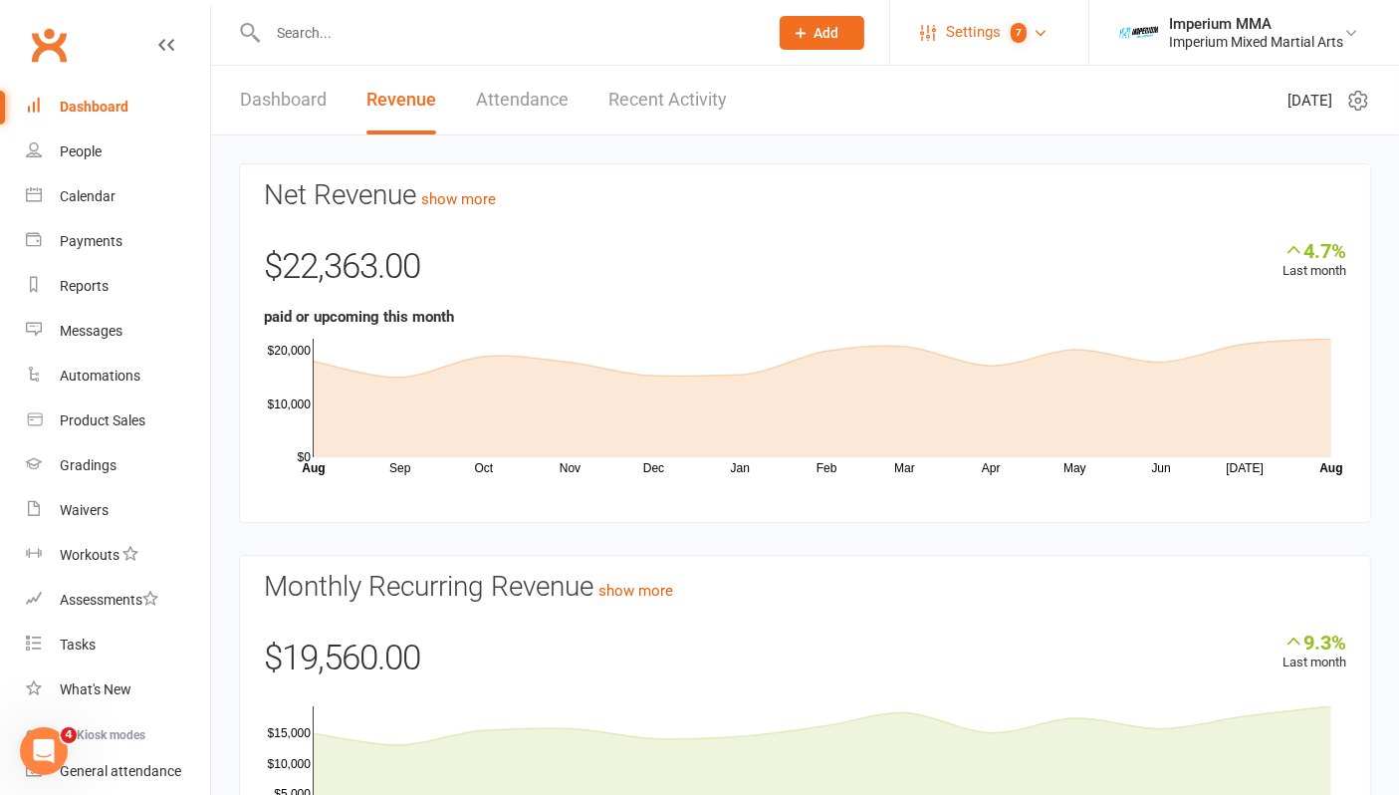
click at [1005, 28] on count-badge "7" at bounding box center [1014, 32] width 26 height 45
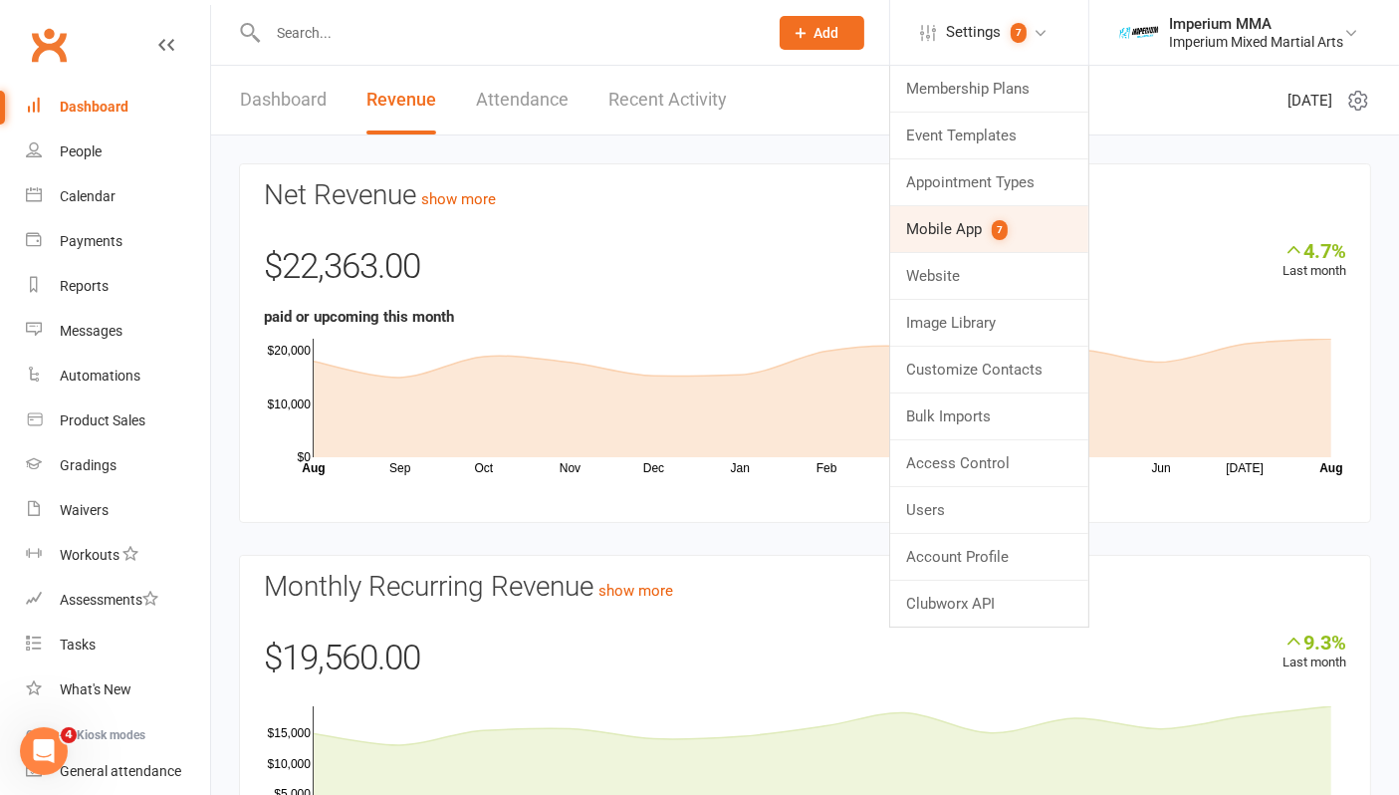
click at [943, 232] on link "Mobile App 7" at bounding box center [989, 229] width 198 height 46
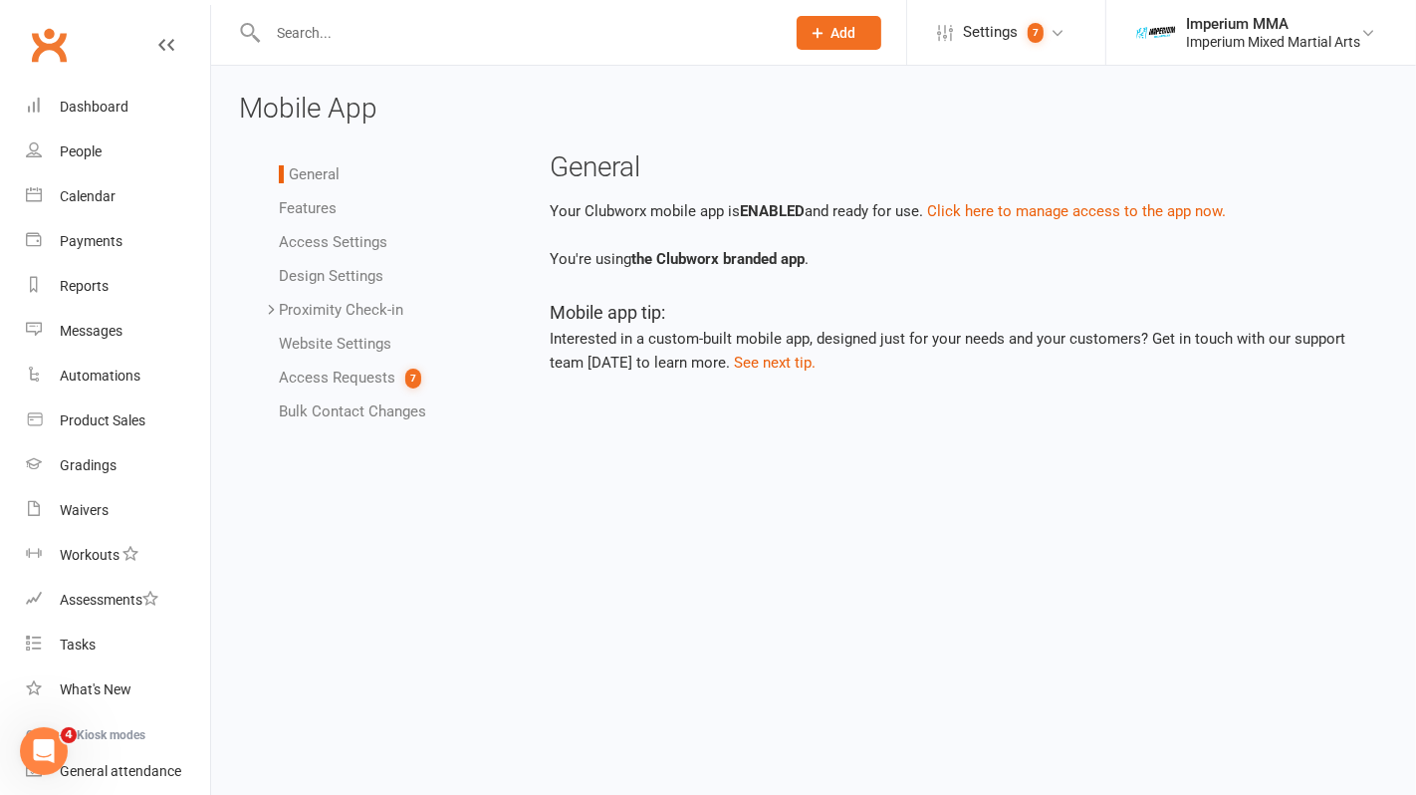
click at [310, 383] on link "Access Requests 7" at bounding box center [350, 378] width 142 height 18
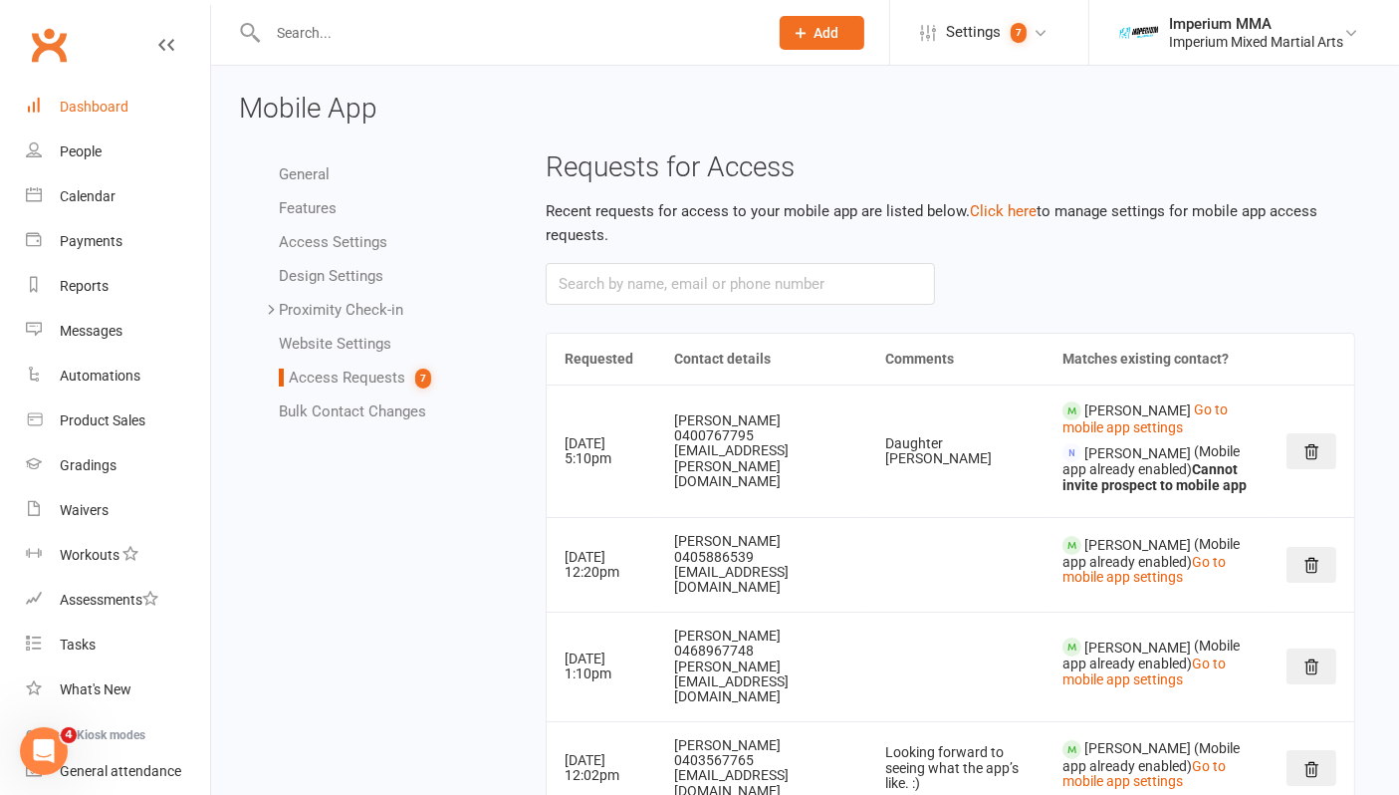
click at [123, 100] on div "Dashboard" at bounding box center [94, 107] width 69 height 16
